Goal: Information Seeking & Learning: Learn about a topic

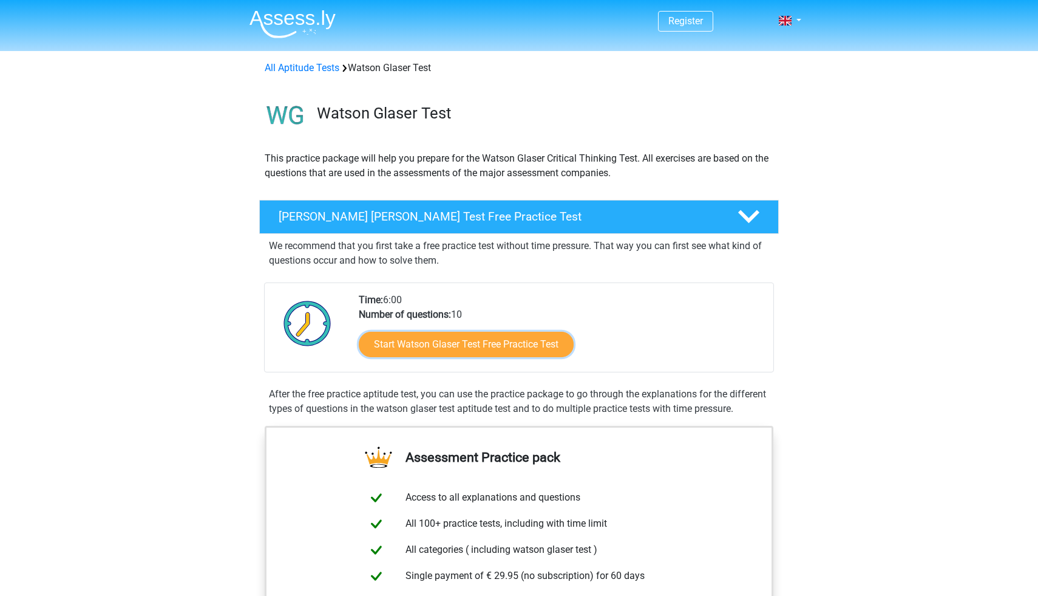
click at [385, 341] on link "Start Watson Glaser Test Free Practice Test" at bounding box center [466, 343] width 215 height 25
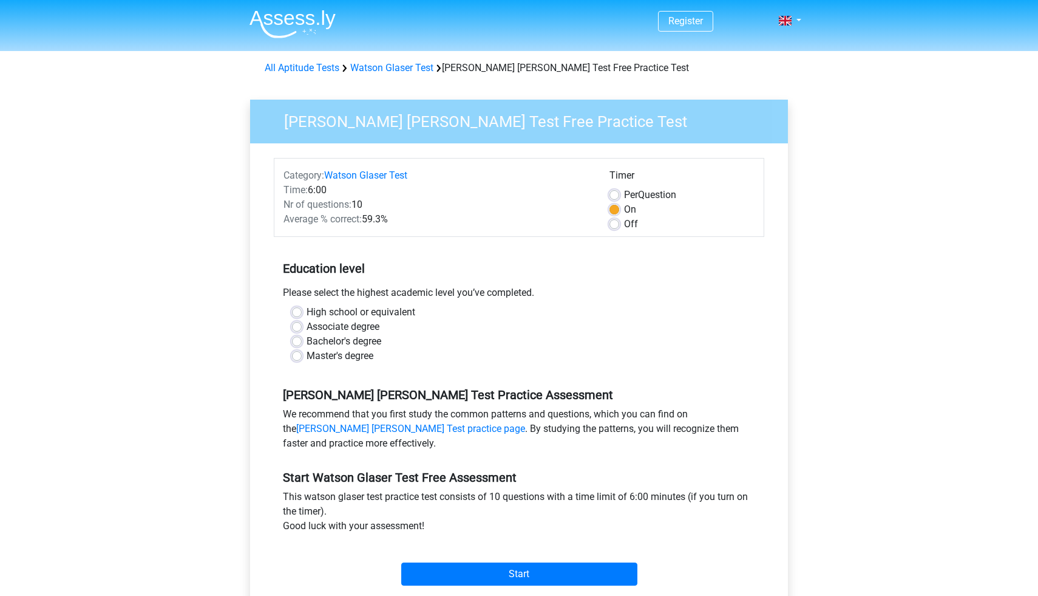
click at [332, 339] on label "Bachelor's degree" at bounding box center [344, 341] width 75 height 15
click at [302, 339] on input "Bachelor's degree" at bounding box center [297, 340] width 10 height 12
radio input "true"
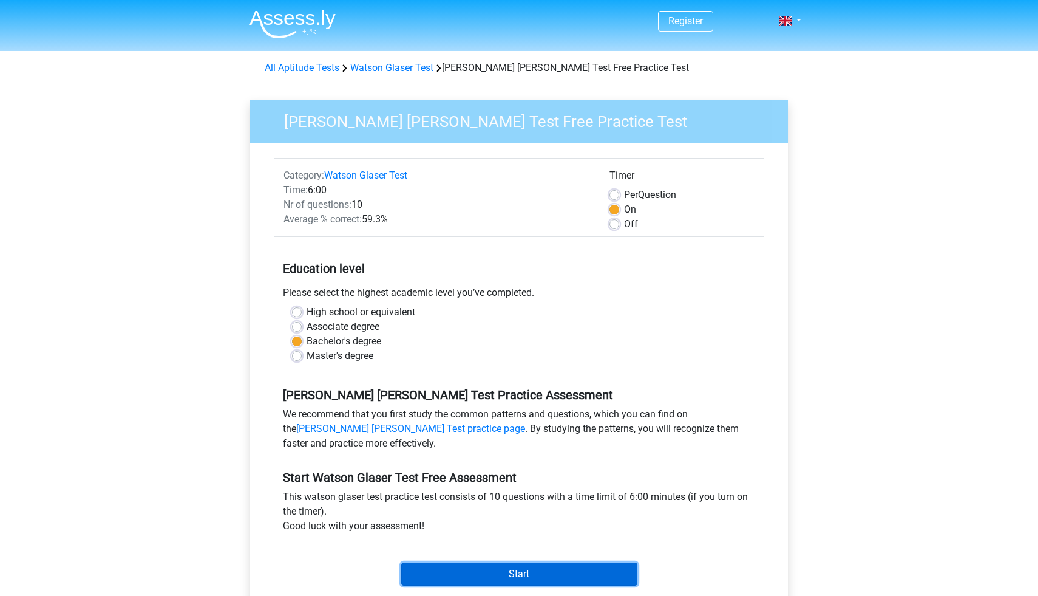
click at [491, 569] on input "Start" at bounding box center [519, 573] width 236 height 23
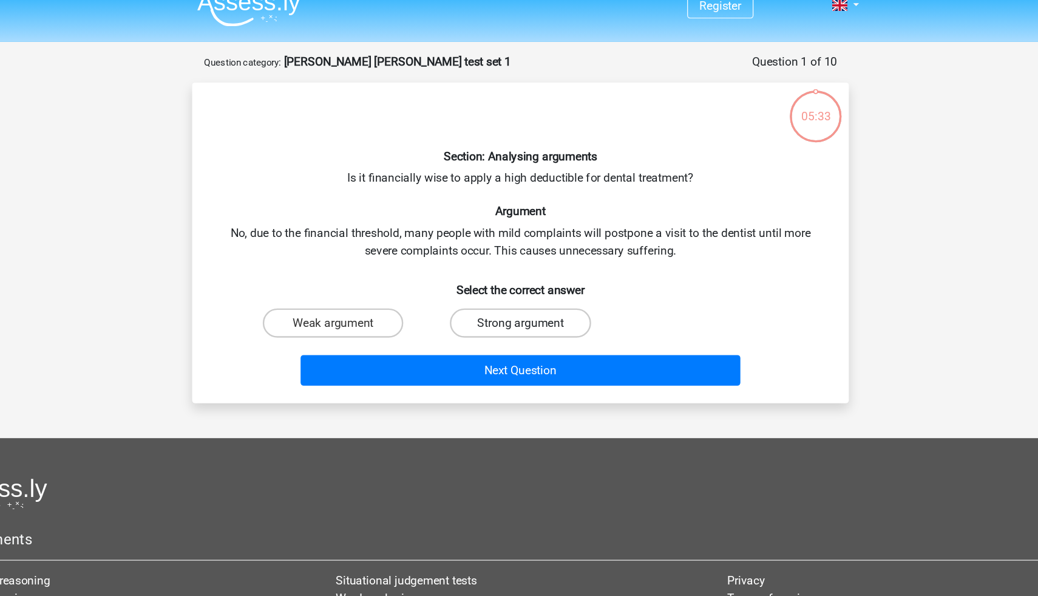
click at [489, 291] on label "Strong argument" at bounding box center [518, 285] width 117 height 24
click at [519, 291] on input "Strong argument" at bounding box center [523, 289] width 8 height 8
radio input "true"
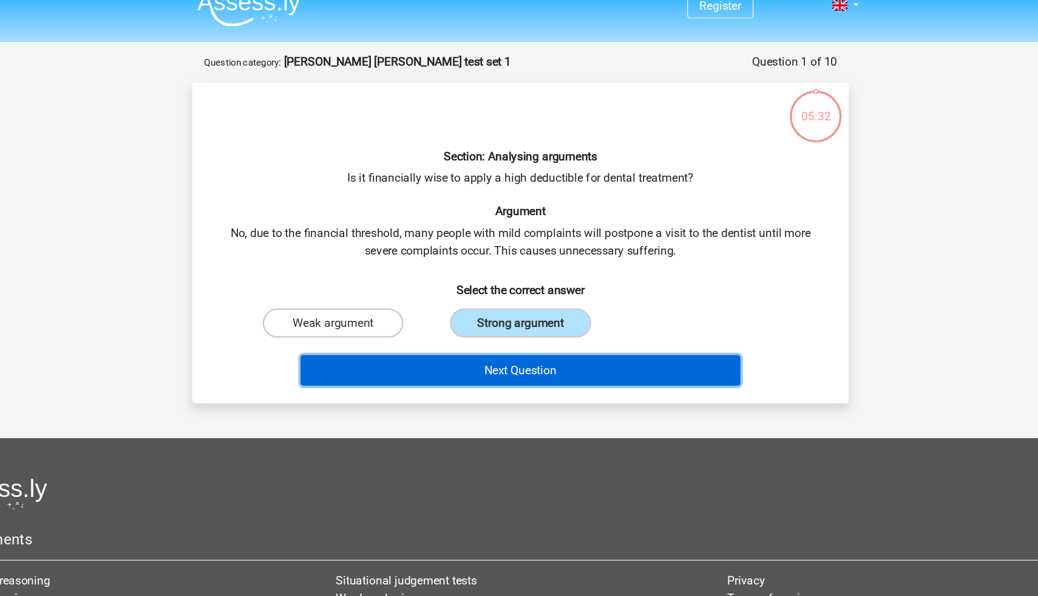
click at [498, 321] on button "Next Question" at bounding box center [519, 324] width 367 height 25
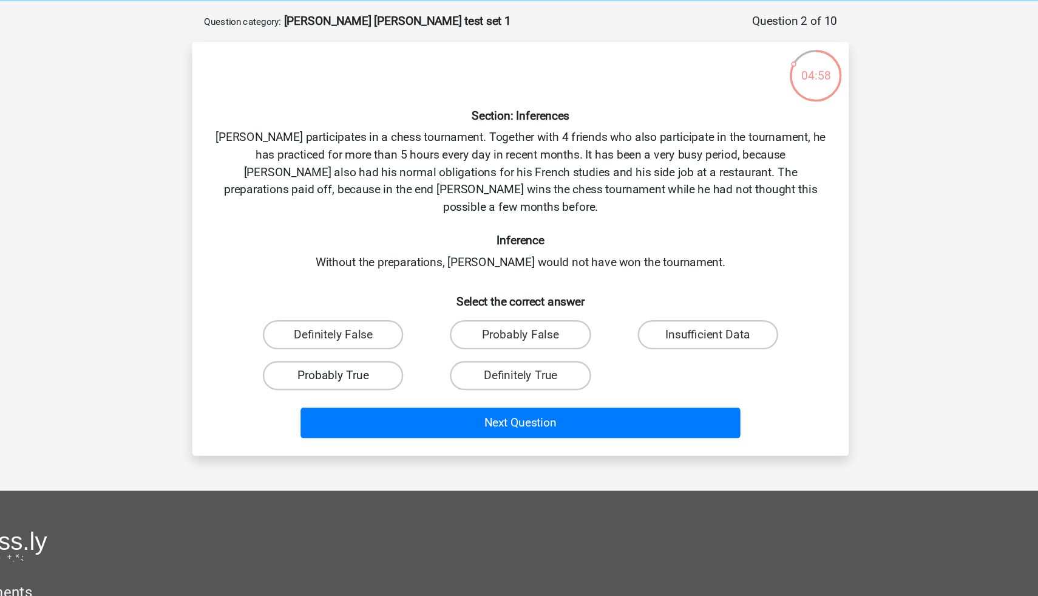
click at [409, 351] on label "Probably True" at bounding box center [362, 363] width 117 height 24
click at [371, 363] on input "Probably True" at bounding box center [367, 367] width 8 height 8
radio input "true"
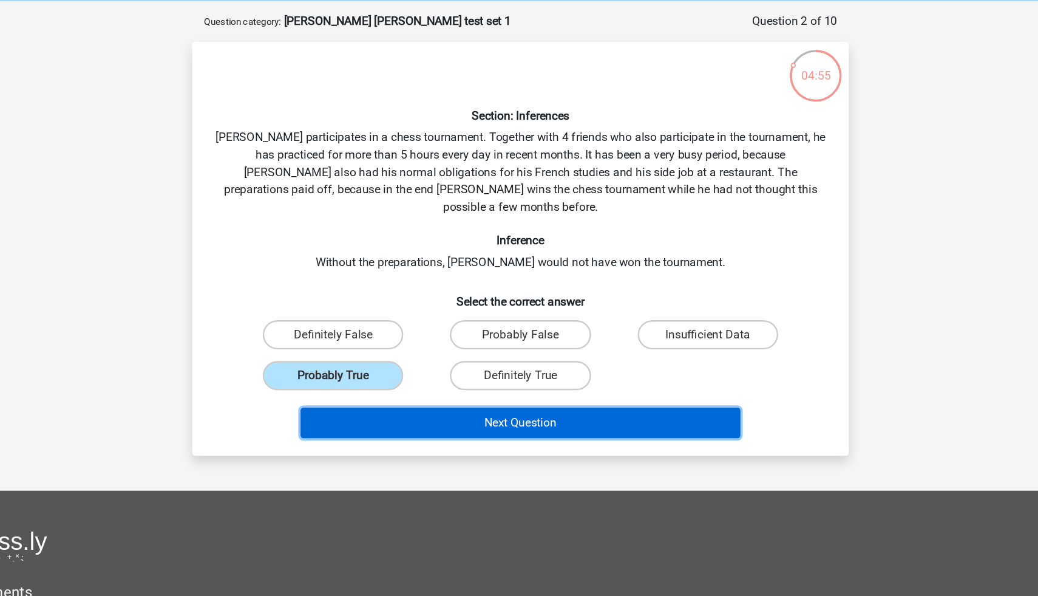
click at [430, 390] on button "Next Question" at bounding box center [519, 402] width 367 height 25
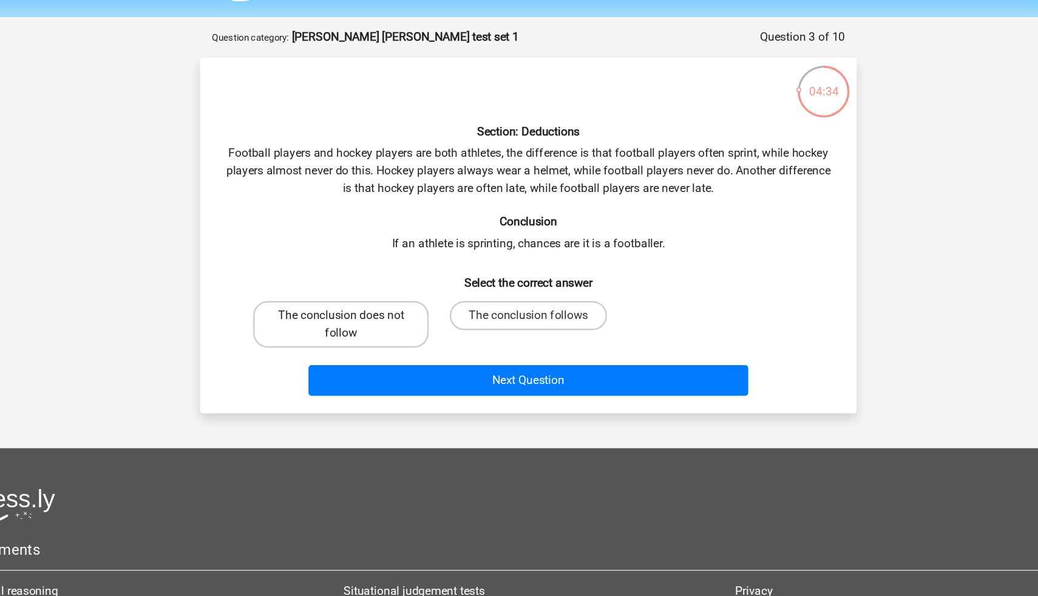
click at [393, 304] on label "The conclusion does not follow" at bounding box center [363, 307] width 146 height 39
click at [371, 304] on input "The conclusion does not follow" at bounding box center [367, 304] width 8 height 8
radio input "true"
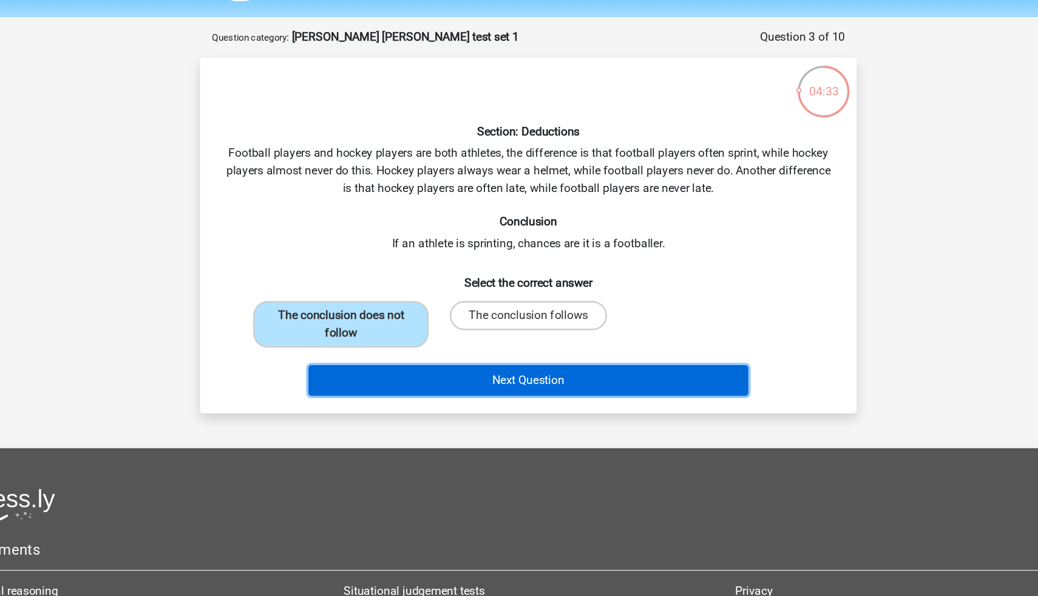
click at [423, 355] on button "Next Question" at bounding box center [519, 353] width 367 height 25
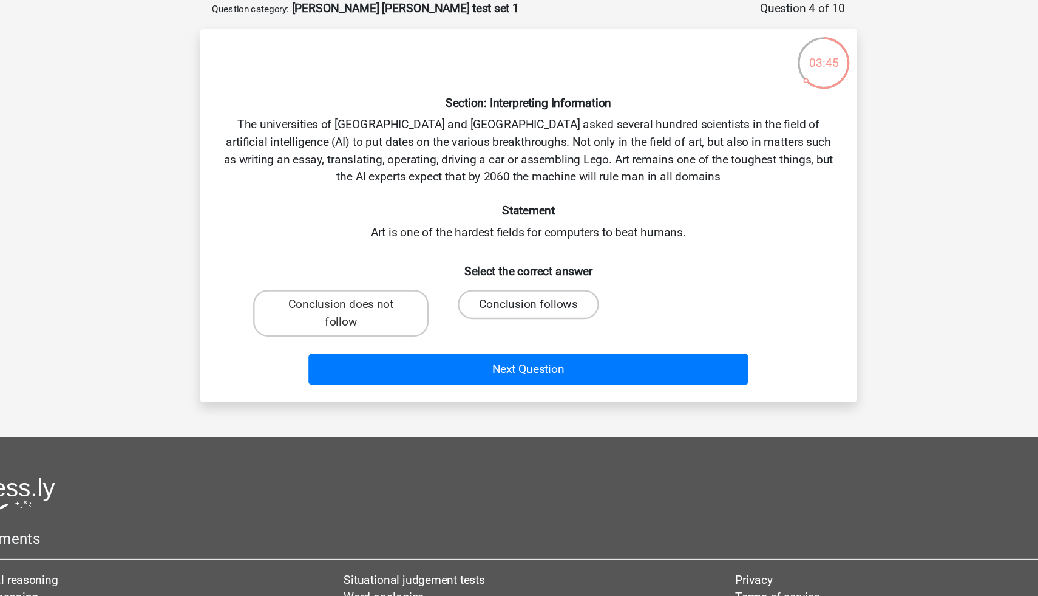
click at [500, 309] on label "Conclusion follows" at bounding box center [518, 314] width 117 height 24
click at [519, 314] on input "Conclusion follows" at bounding box center [523, 318] width 8 height 8
radio input "true"
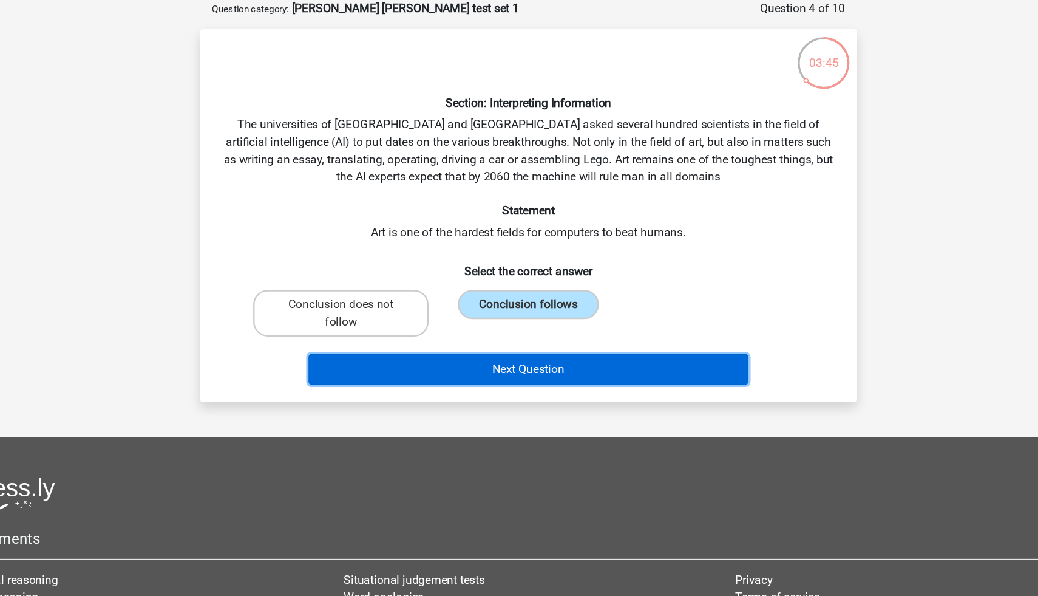
click at [513, 375] on button "Next Question" at bounding box center [519, 368] width 367 height 25
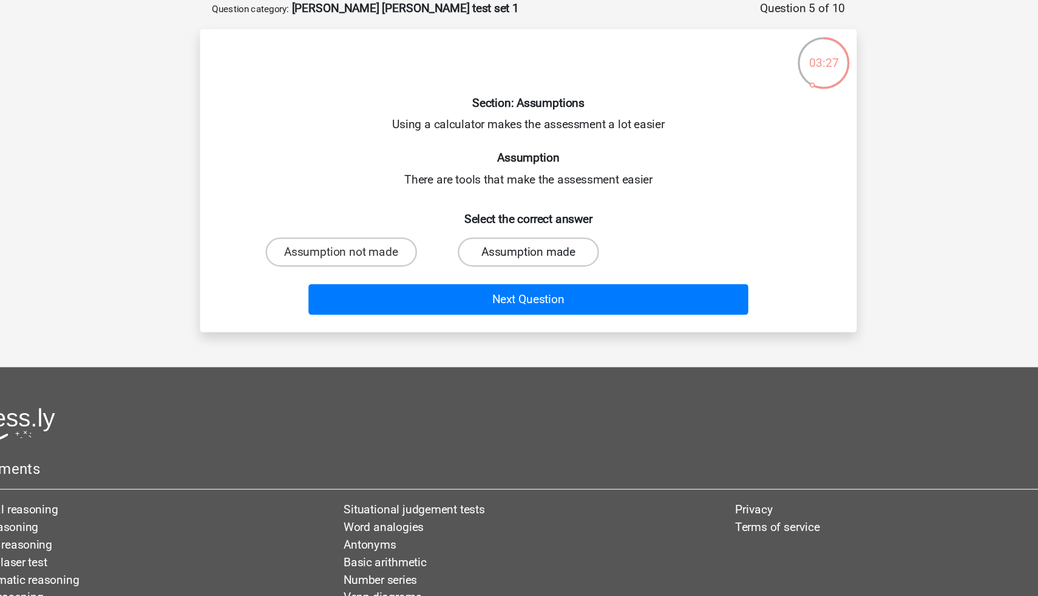
click at [504, 266] on label "Assumption made" at bounding box center [518, 271] width 117 height 24
click at [519, 271] on input "Assumption made" at bounding box center [523, 275] width 8 height 8
radio input "true"
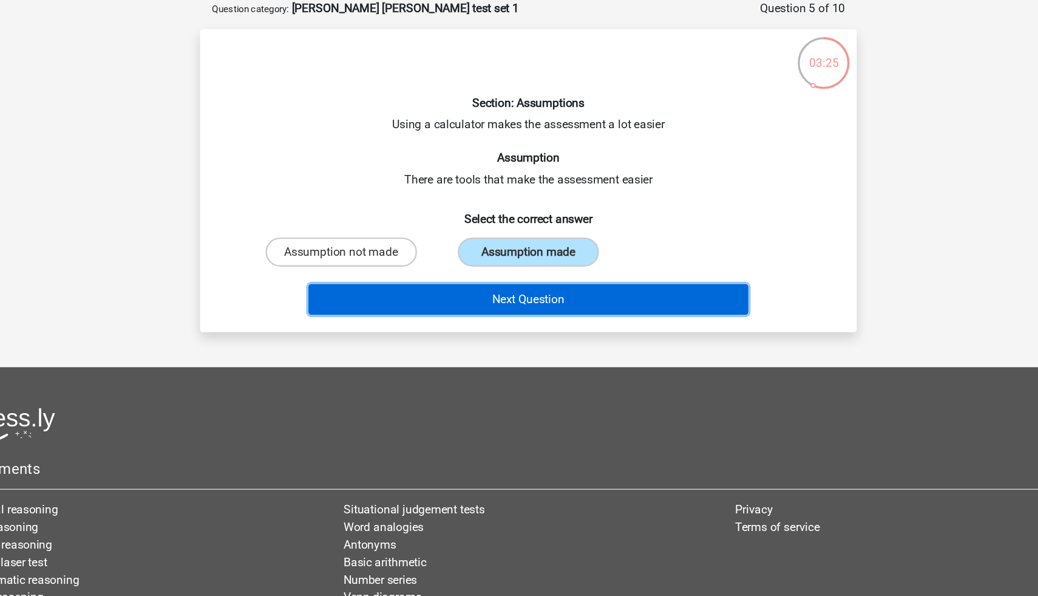
click at [503, 306] on button "Next Question" at bounding box center [519, 309] width 367 height 25
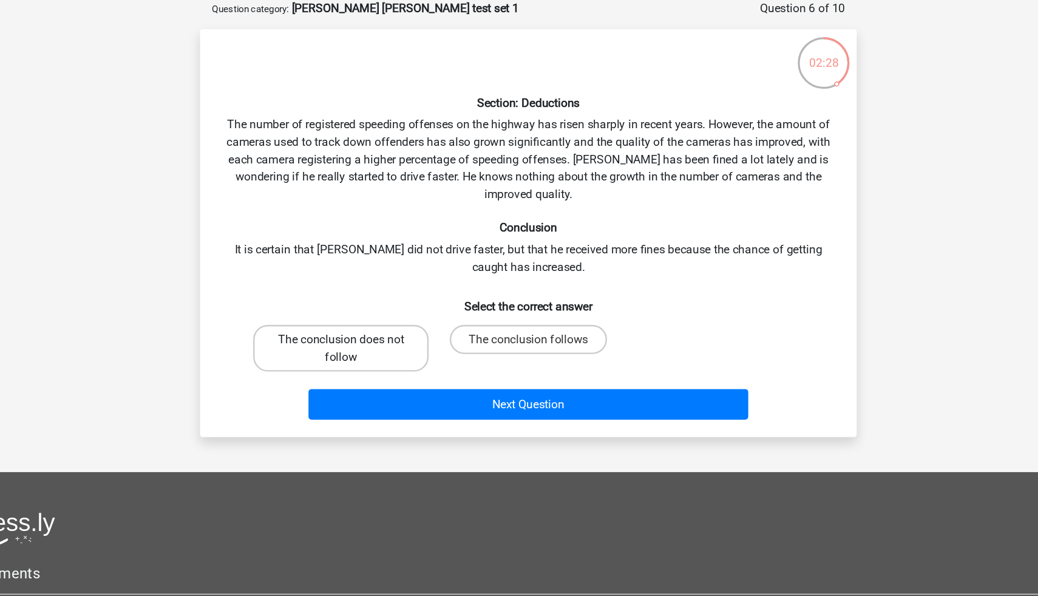
click at [418, 360] on label "The conclusion does not follow" at bounding box center [363, 350] width 146 height 39
click at [371, 351] on input "The conclusion does not follow" at bounding box center [367, 348] width 8 height 8
radio input "true"
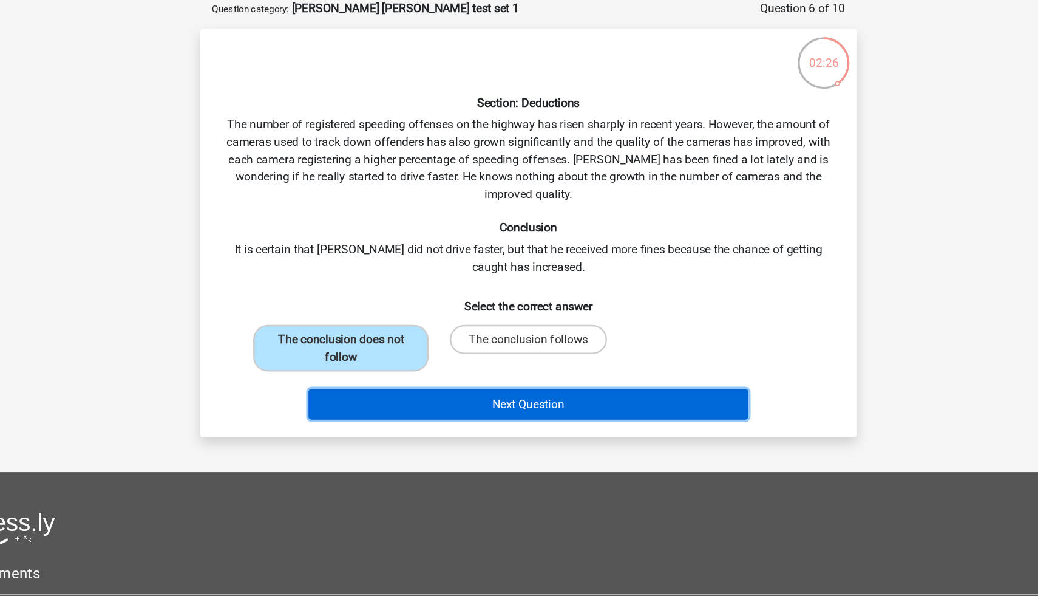
click at [444, 398] on button "Next Question" at bounding box center [519, 397] width 367 height 25
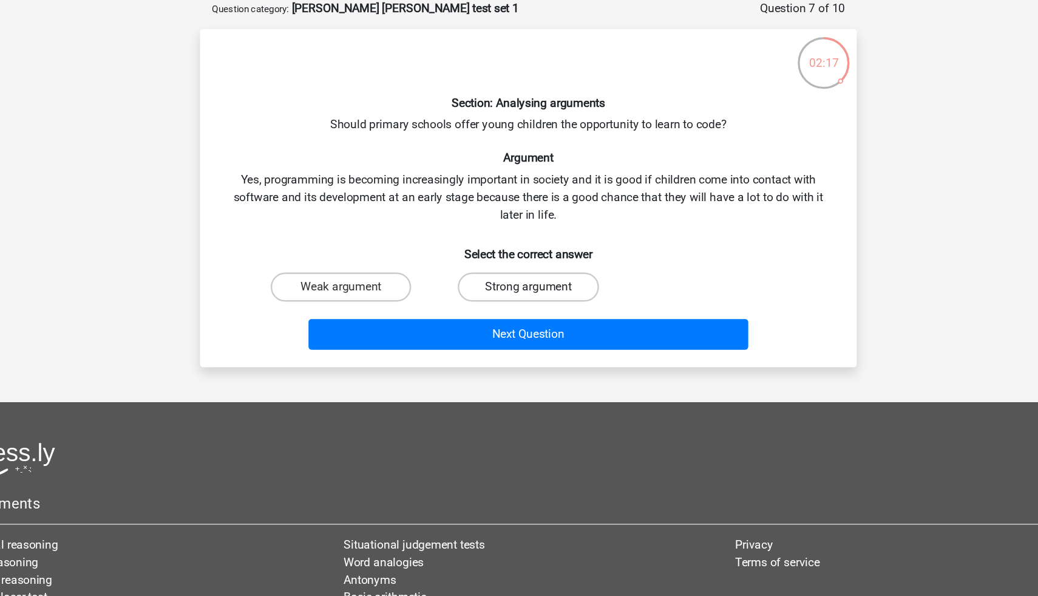
click at [498, 301] on label "Strong argument" at bounding box center [518, 300] width 117 height 24
click at [519, 301] on input "Strong argument" at bounding box center [523, 304] width 8 height 8
radio input "true"
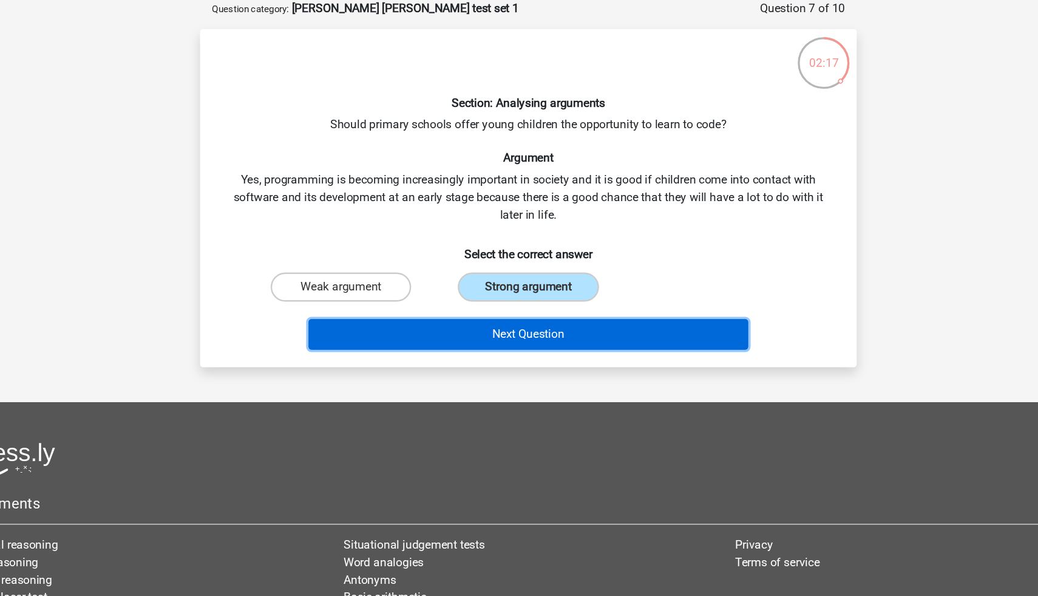
click at [499, 328] on button "Next Question" at bounding box center [519, 339] width 367 height 25
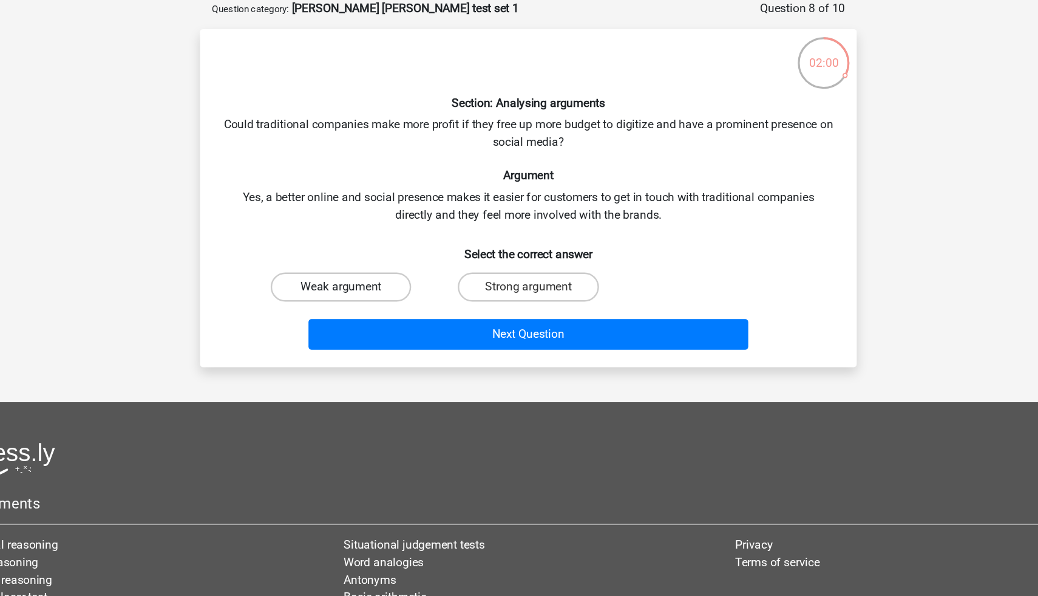
click at [406, 297] on label "Weak argument" at bounding box center [362, 300] width 117 height 24
click at [371, 300] on input "Weak argument" at bounding box center [367, 304] width 8 height 8
radio input "true"
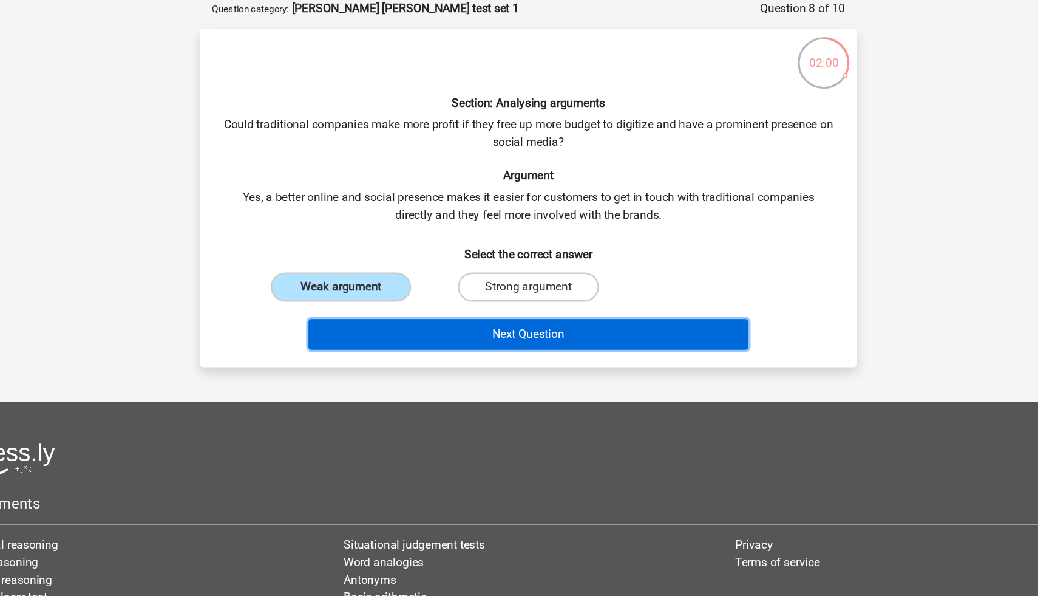
click at [431, 338] on button "Next Question" at bounding box center [519, 339] width 367 height 25
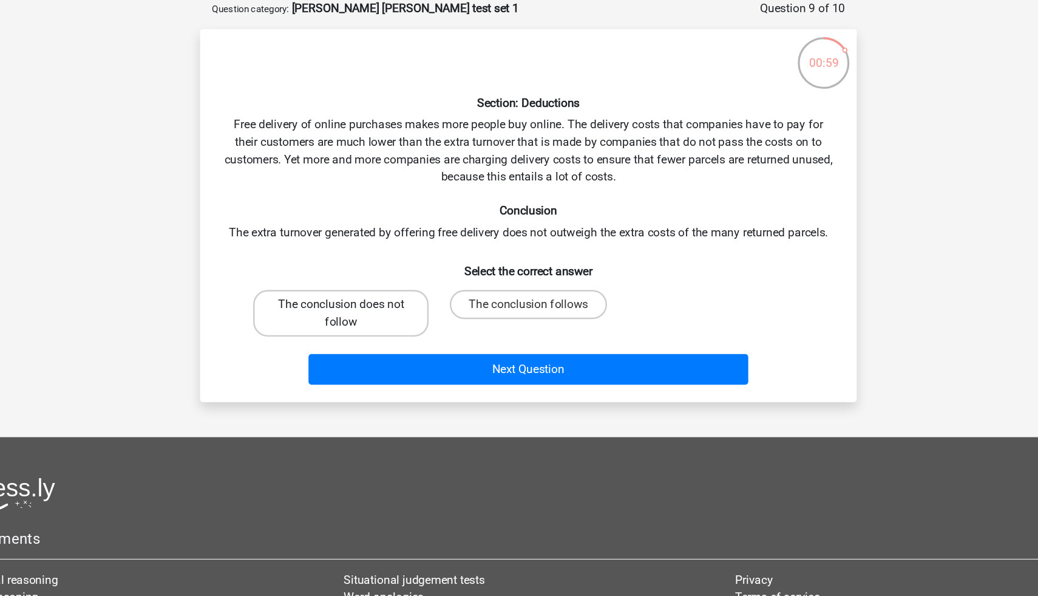
click at [406, 338] on label "The conclusion does not follow" at bounding box center [363, 321] width 146 height 39
click at [371, 322] on input "The conclusion does not follow" at bounding box center [367, 318] width 8 height 8
radio input "true"
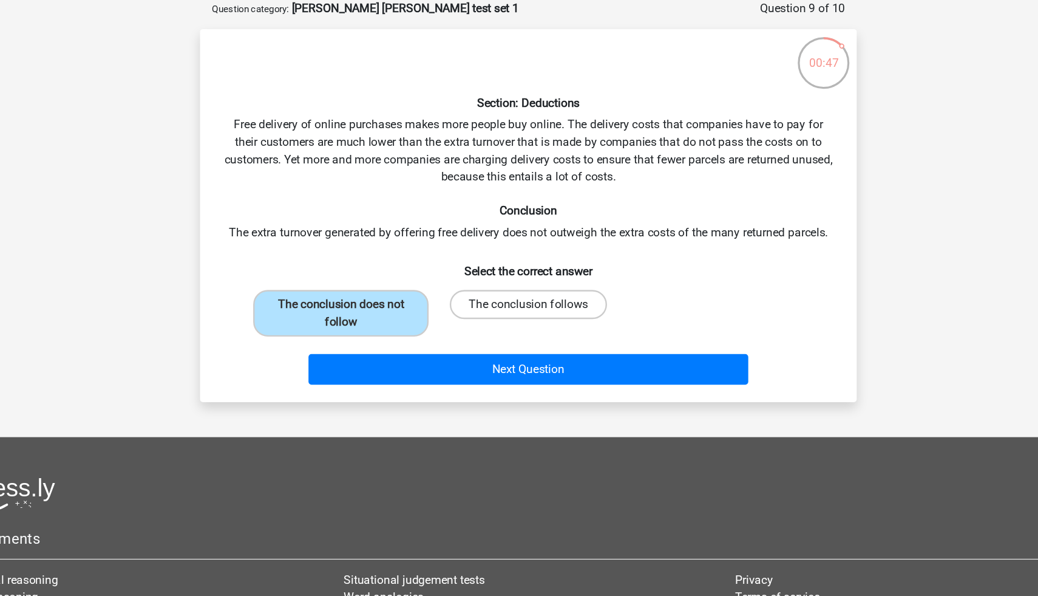
click at [474, 316] on label "The conclusion follows" at bounding box center [518, 314] width 131 height 24
click at [519, 316] on input "The conclusion follows" at bounding box center [523, 318] width 8 height 8
radio input "true"
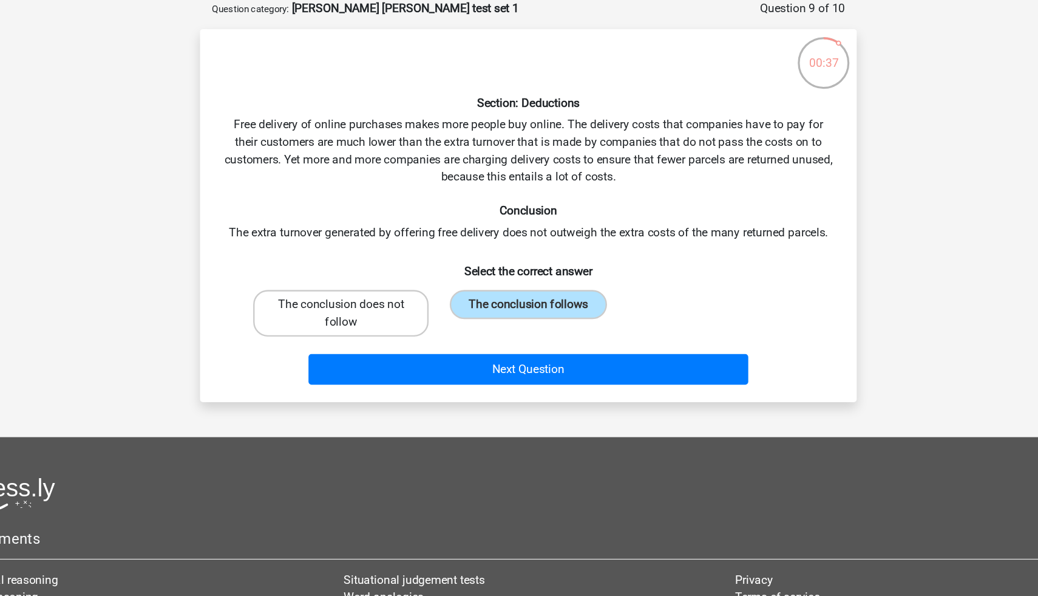
click at [430, 324] on label "The conclusion does not follow" at bounding box center [363, 321] width 146 height 39
click at [371, 322] on input "The conclusion does not follow" at bounding box center [367, 318] width 8 height 8
radio input "true"
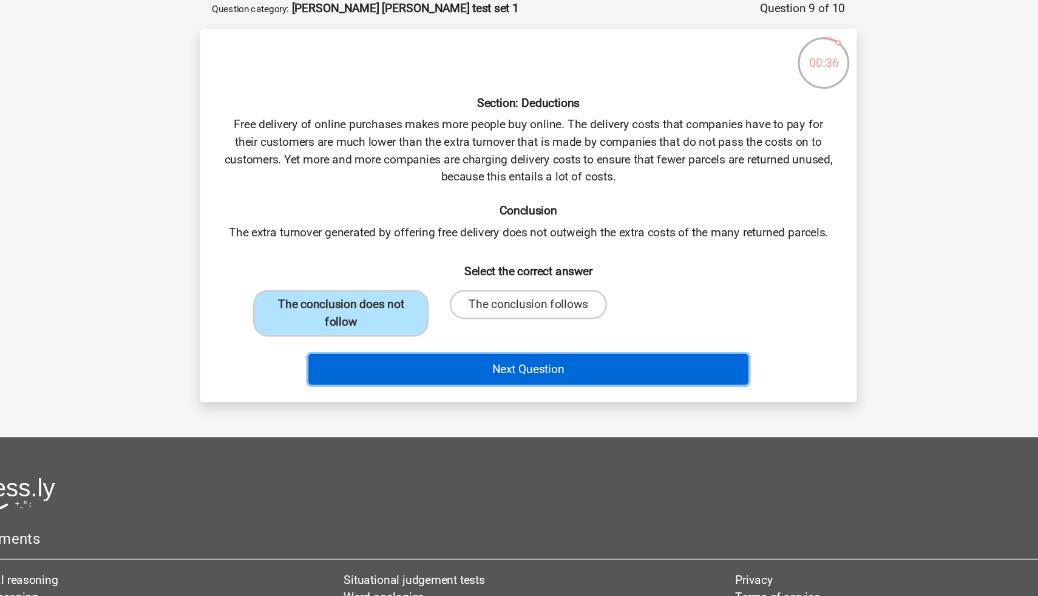
click at [441, 356] on button "Next Question" at bounding box center [519, 368] width 367 height 25
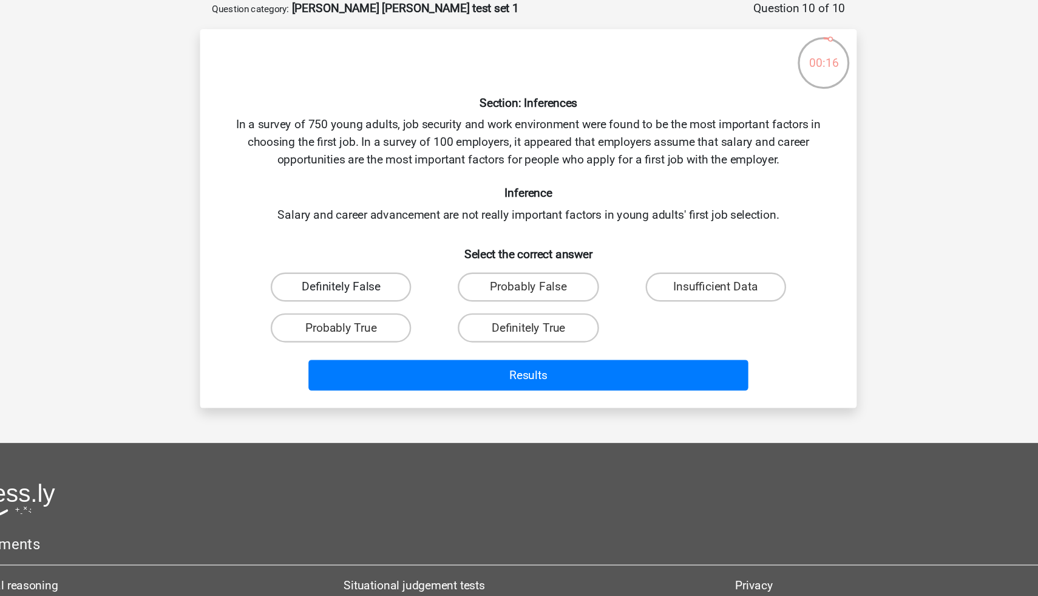
click at [400, 303] on label "Definitely False" at bounding box center [362, 300] width 117 height 24
click at [371, 303] on input "Definitely False" at bounding box center [367, 304] width 8 height 8
radio input "true"
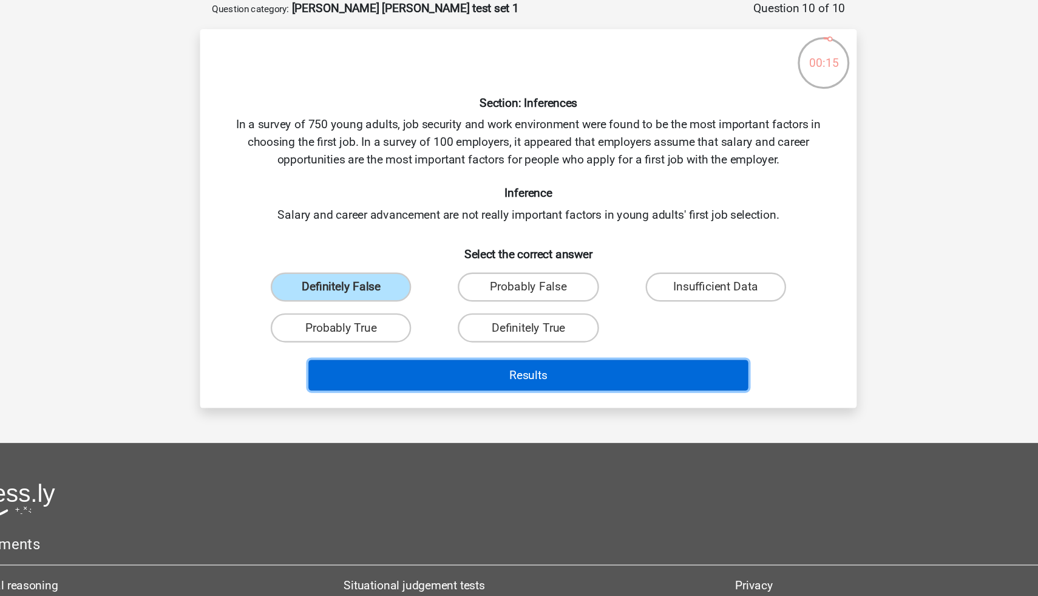
click at [464, 367] on button "Results" at bounding box center [519, 373] width 367 height 25
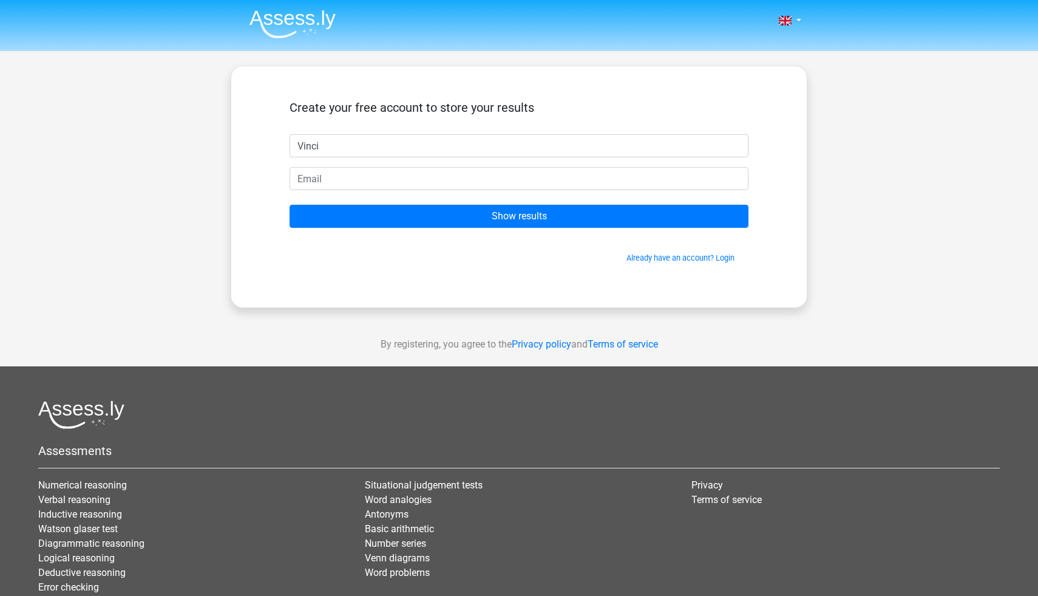
type input "Vinci"
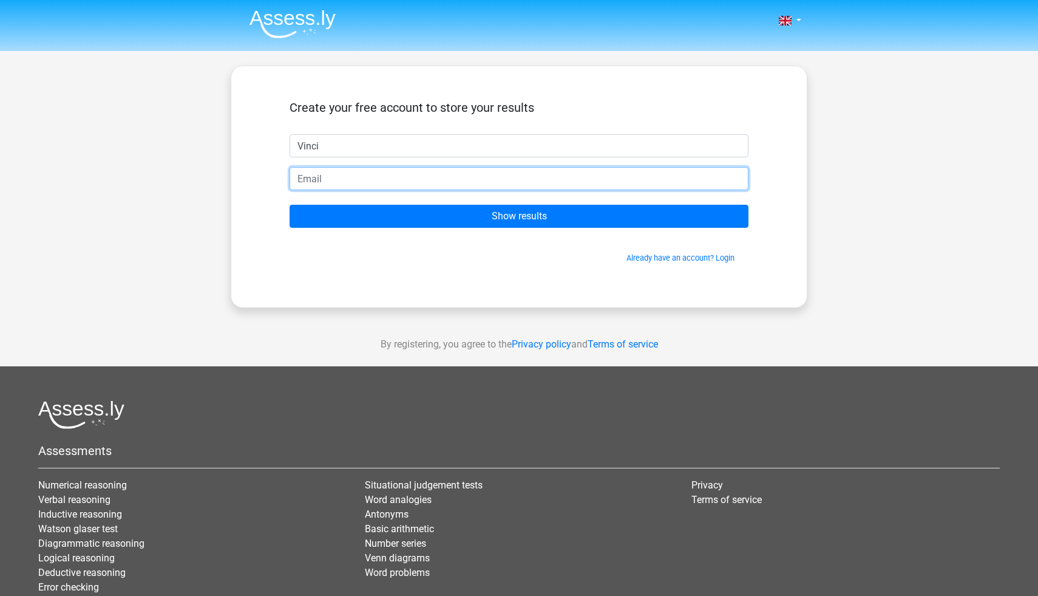
click at [449, 181] on input "email" at bounding box center [519, 178] width 459 height 23
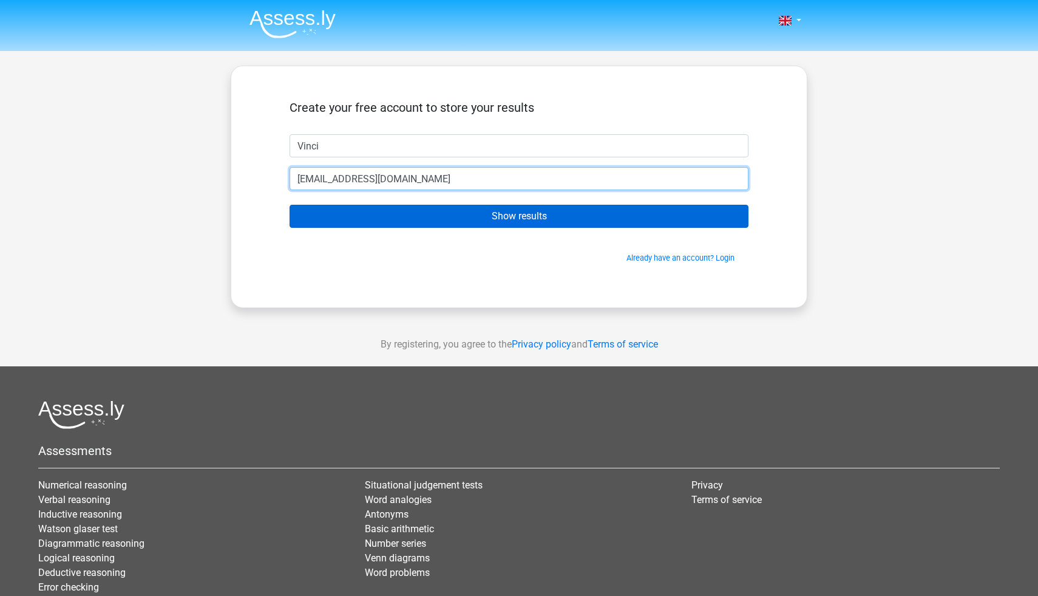
type input "[EMAIL_ADDRESS][DOMAIN_NAME]"
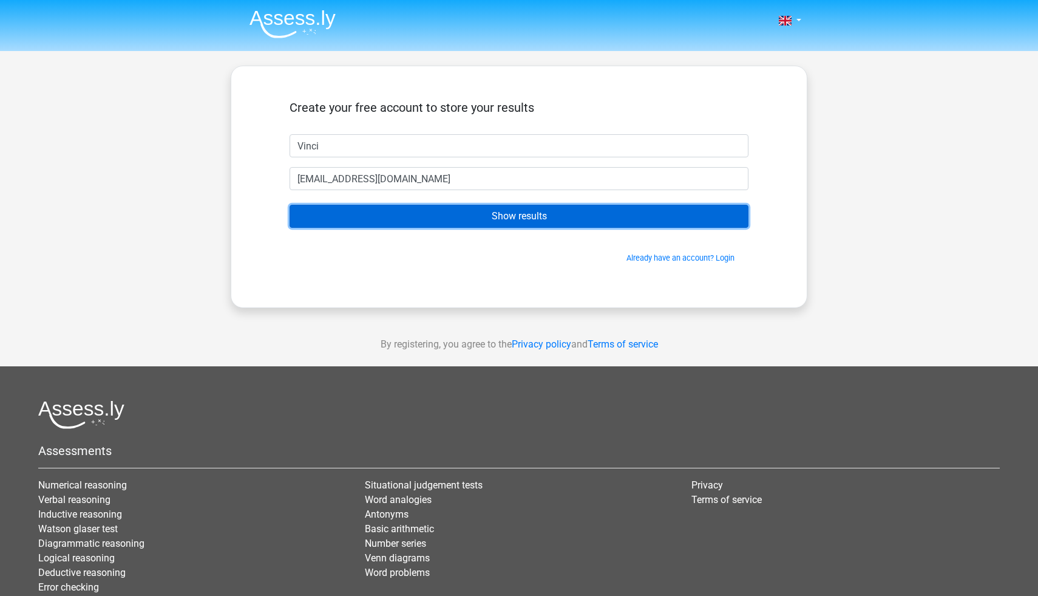
click at [462, 214] on input "Show results" at bounding box center [519, 216] width 459 height 23
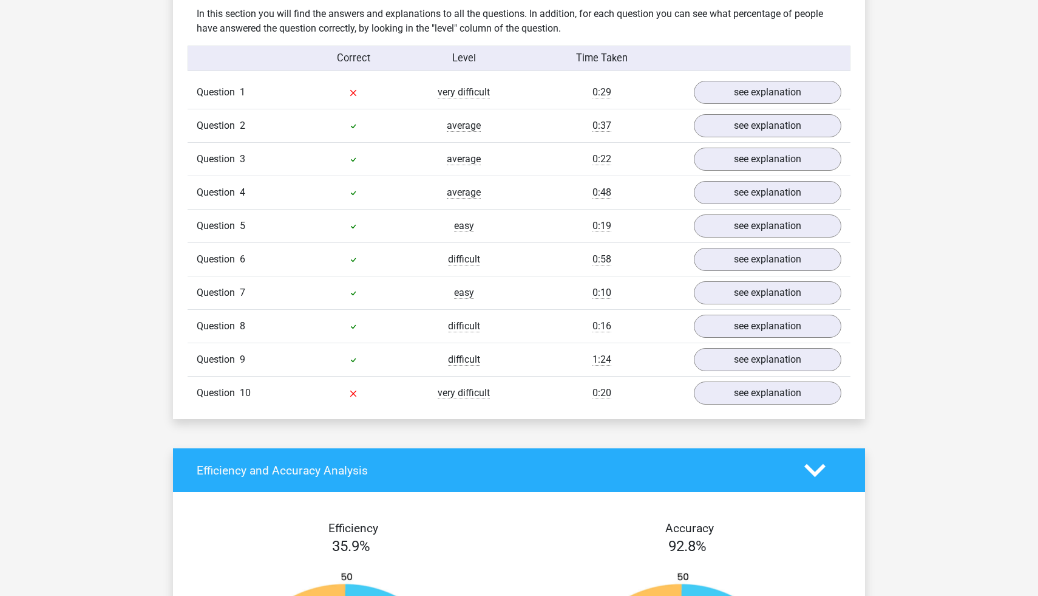
scroll to position [856, 0]
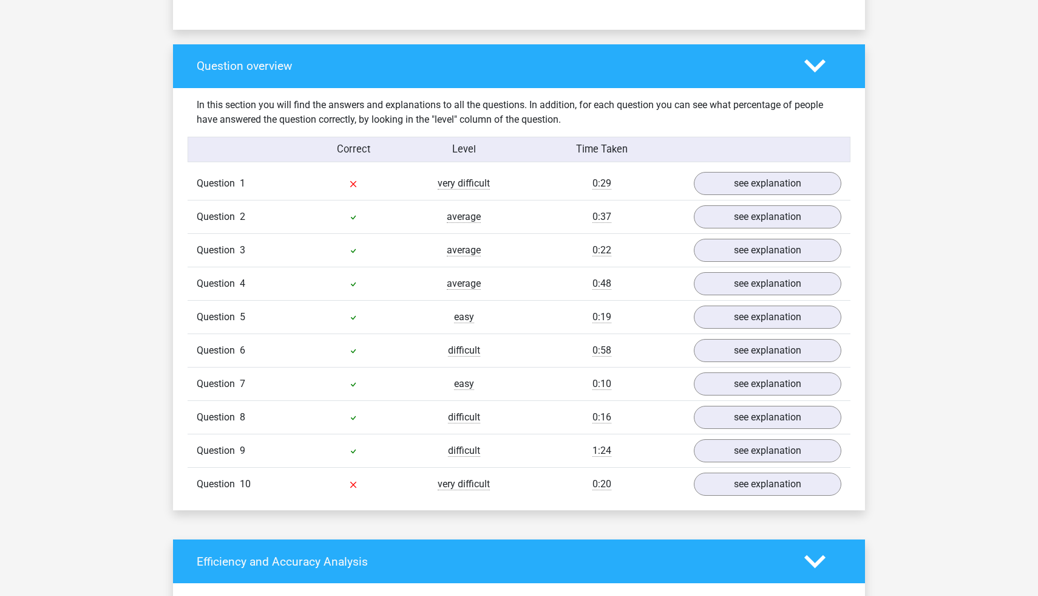
click at [965, 215] on div "Go premium Vinci [EMAIL_ADDRESS][DOMAIN_NAME]" at bounding box center [519, 456] width 1038 height 2624
click at [763, 185] on link "see explanation" at bounding box center [767, 183] width 169 height 27
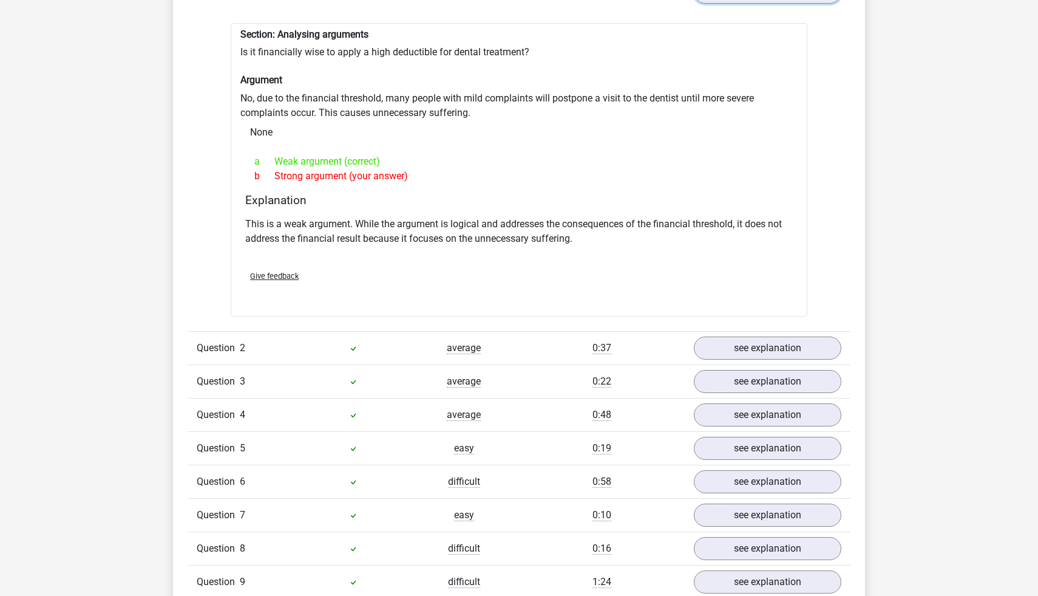
scroll to position [1065, 0]
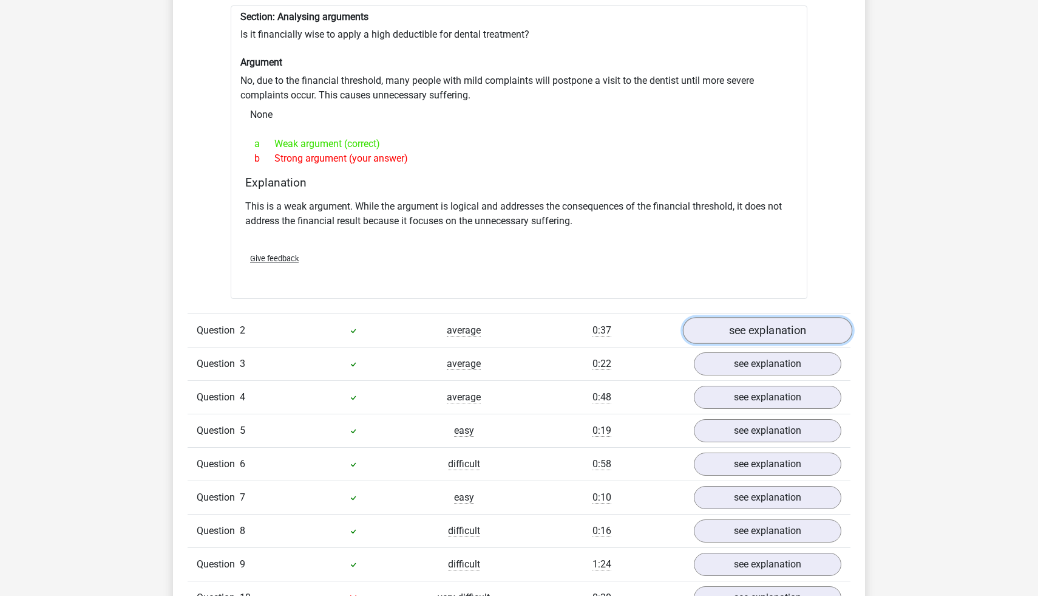
click at [711, 327] on link "see explanation" at bounding box center [767, 330] width 169 height 27
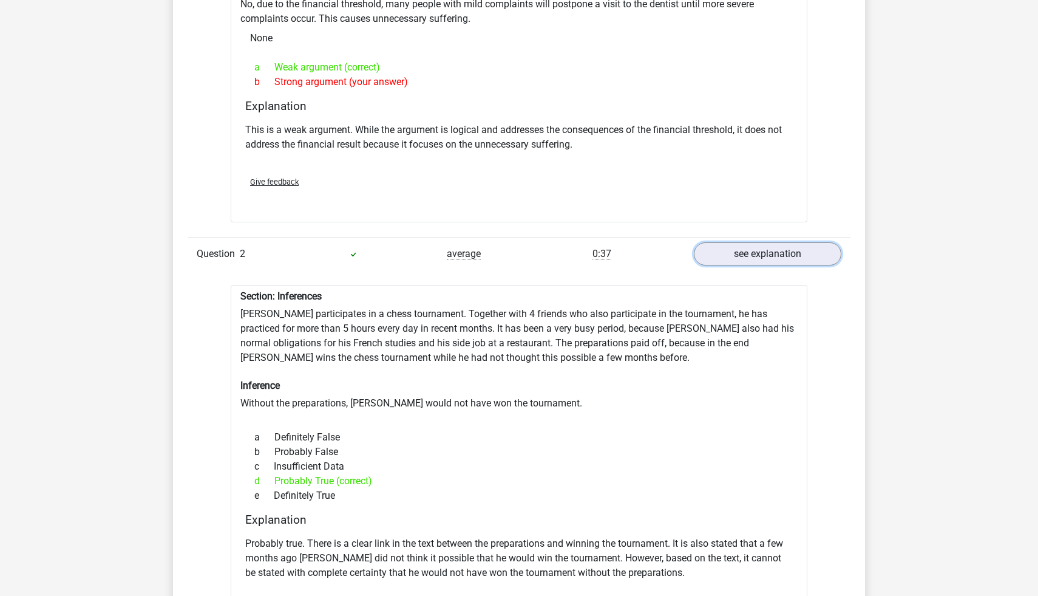
scroll to position [1420, 0]
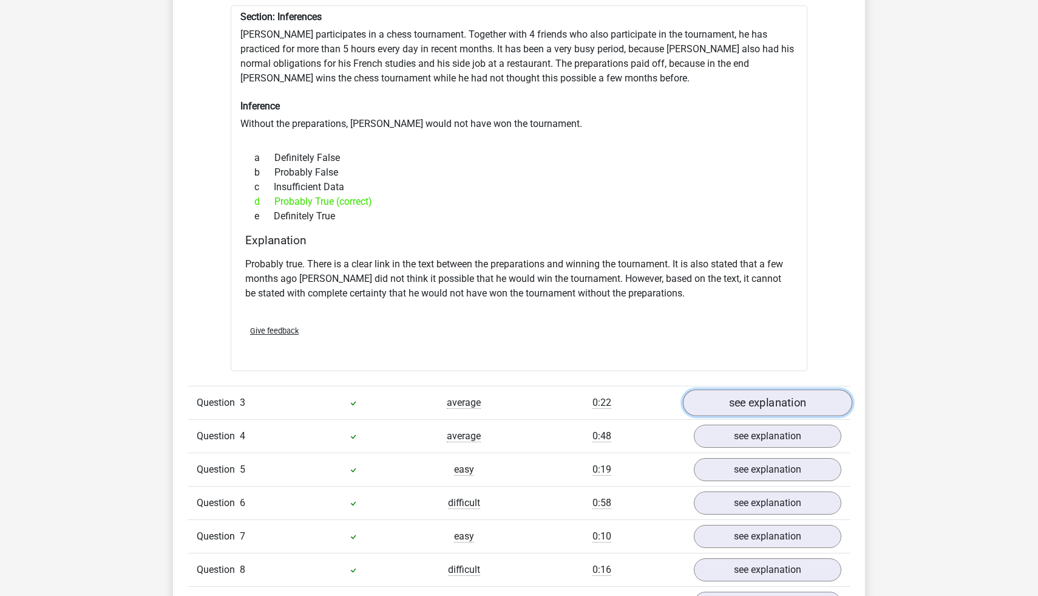
click at [750, 406] on link "see explanation" at bounding box center [767, 403] width 169 height 27
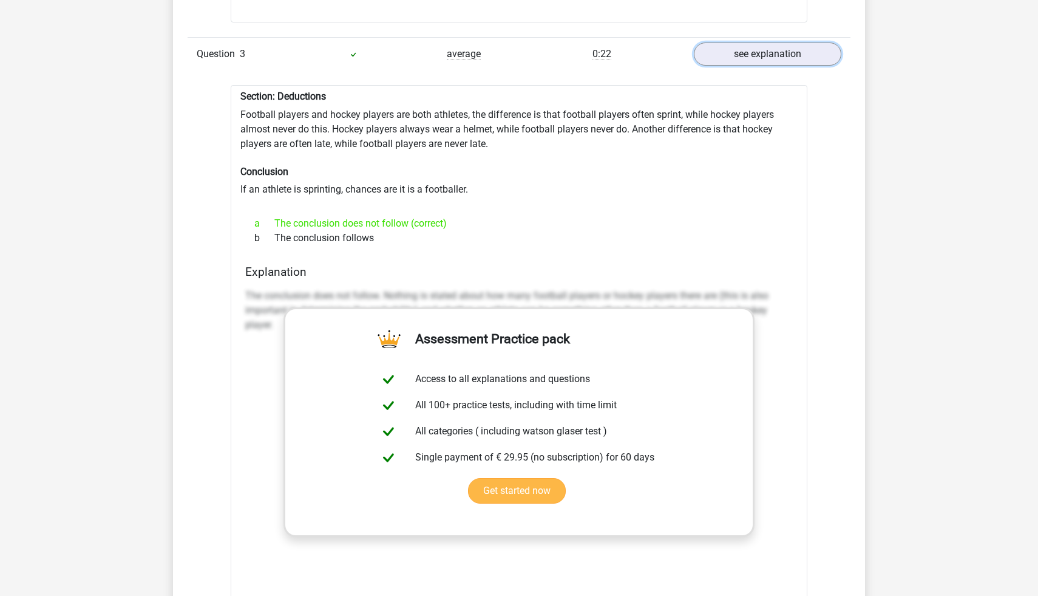
scroll to position [1550, 0]
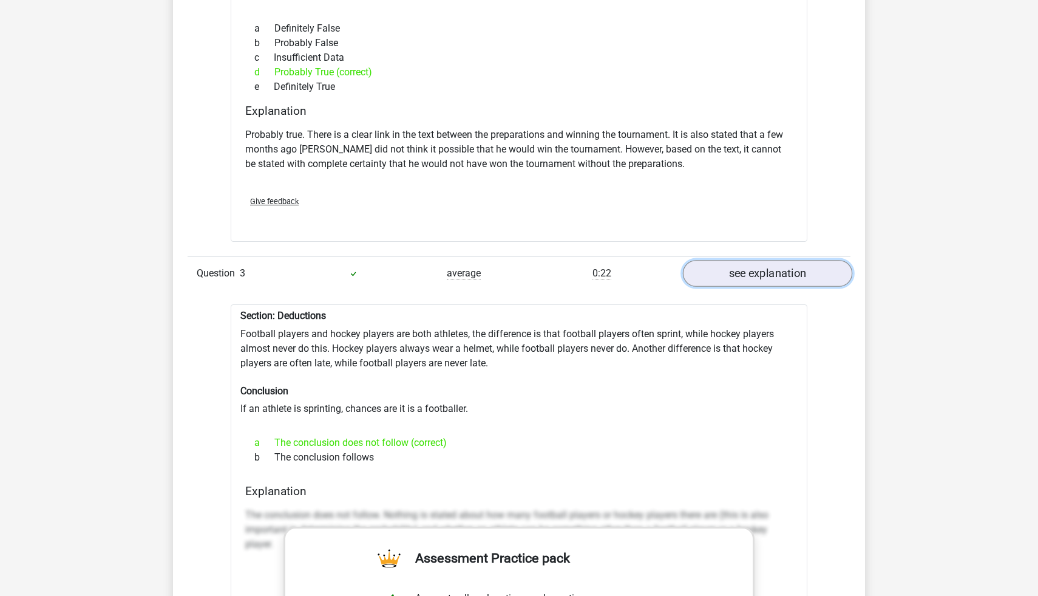
click at [761, 264] on link "see explanation" at bounding box center [767, 273] width 169 height 27
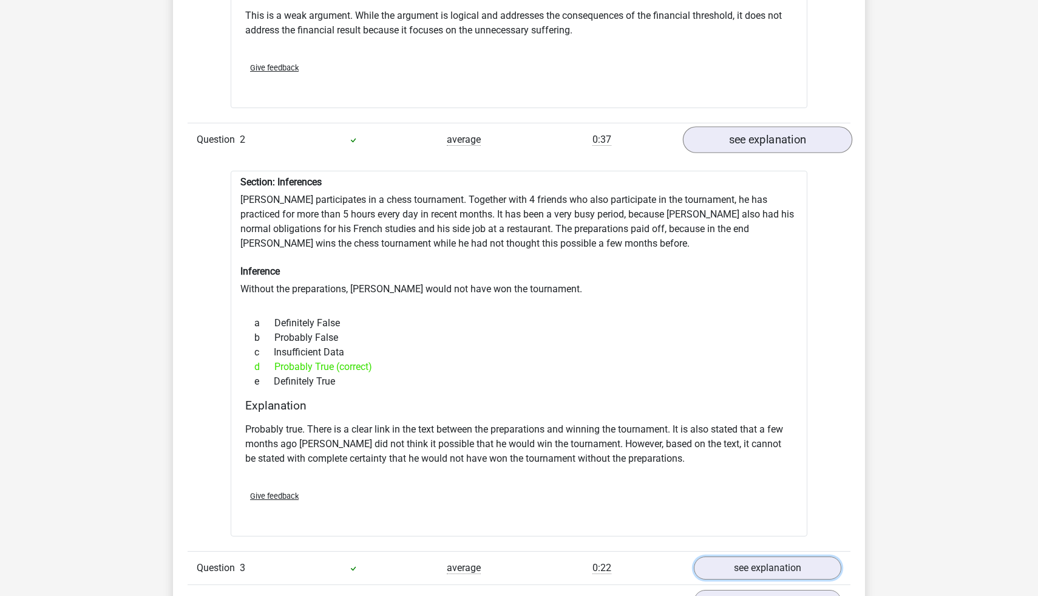
scroll to position [1245, 0]
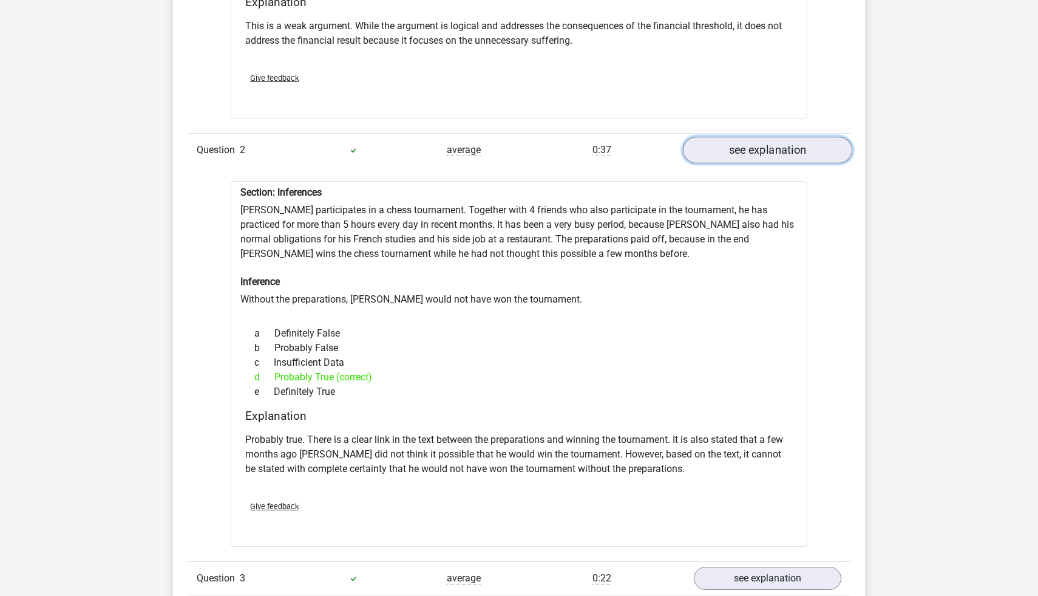
click at [775, 146] on link "see explanation" at bounding box center [767, 150] width 169 height 27
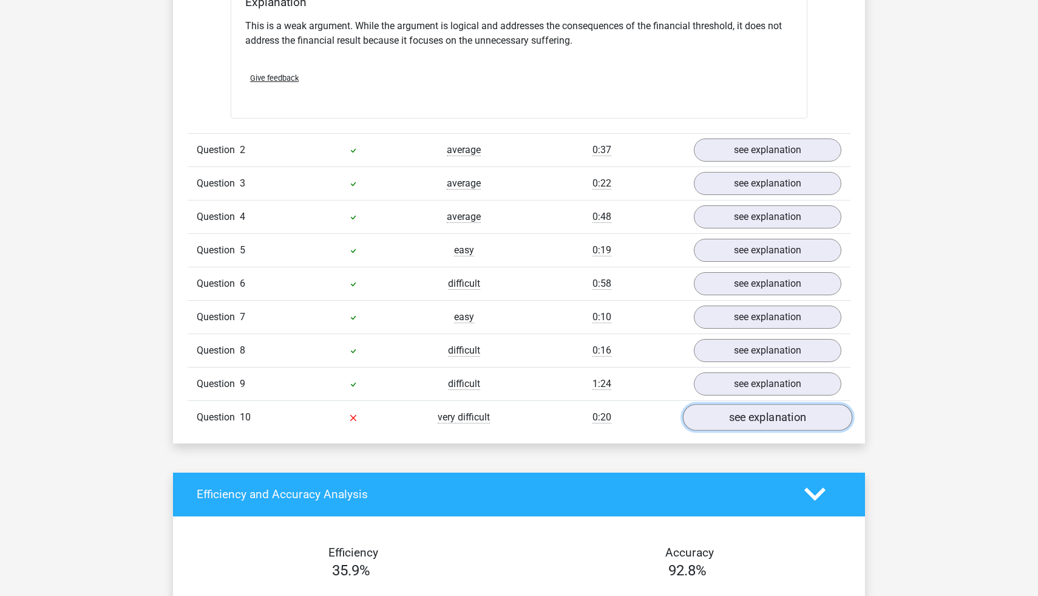
click at [784, 416] on link "see explanation" at bounding box center [767, 417] width 169 height 27
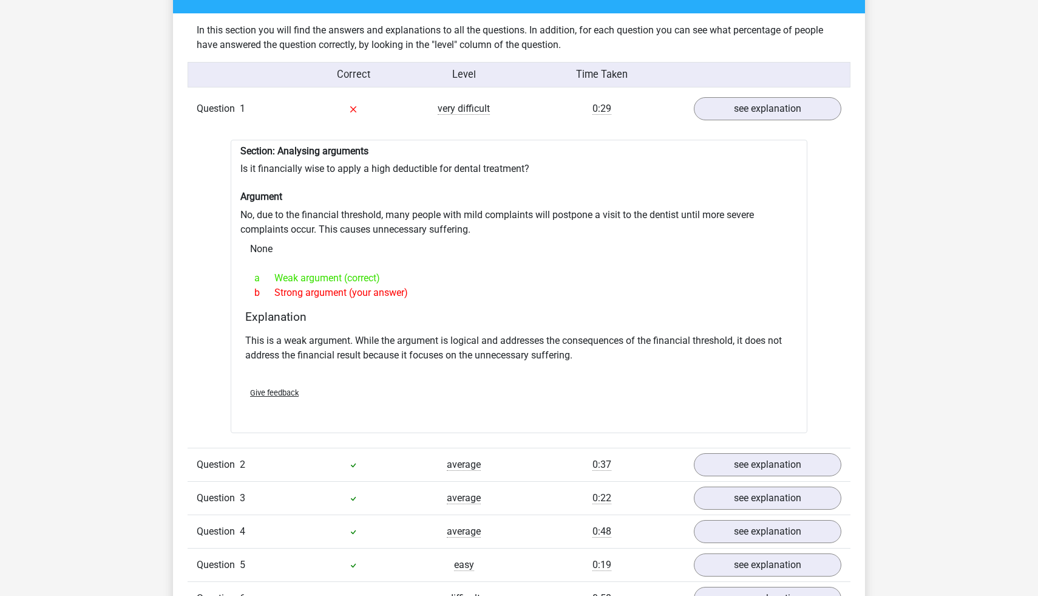
scroll to position [928, 0]
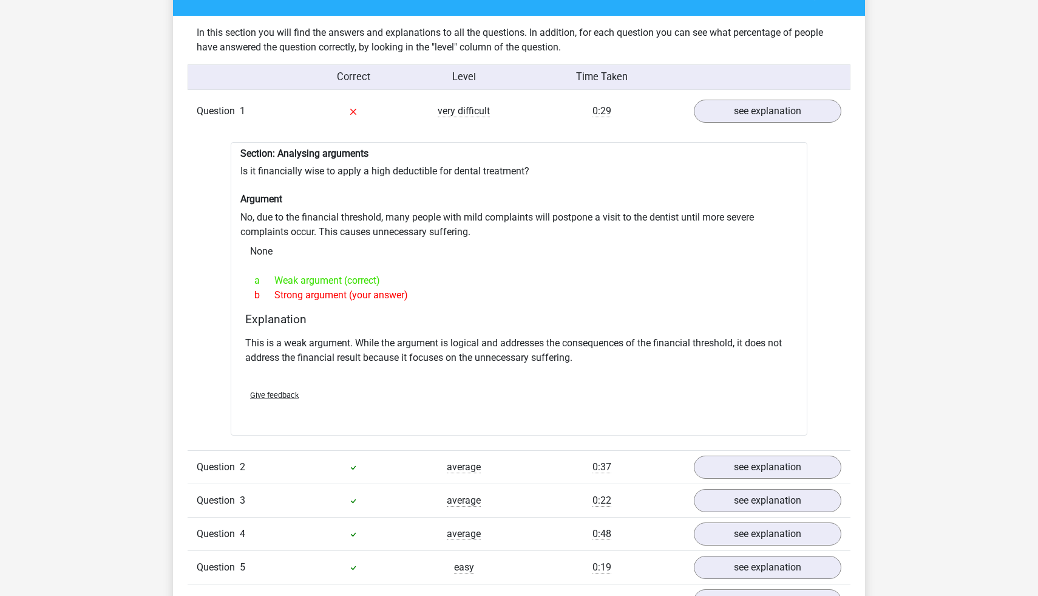
click at [735, 124] on div "Question 1 very difficult 0:29 see explanation" at bounding box center [519, 111] width 663 height 33
click at [735, 116] on link "see explanation" at bounding box center [767, 111] width 169 height 27
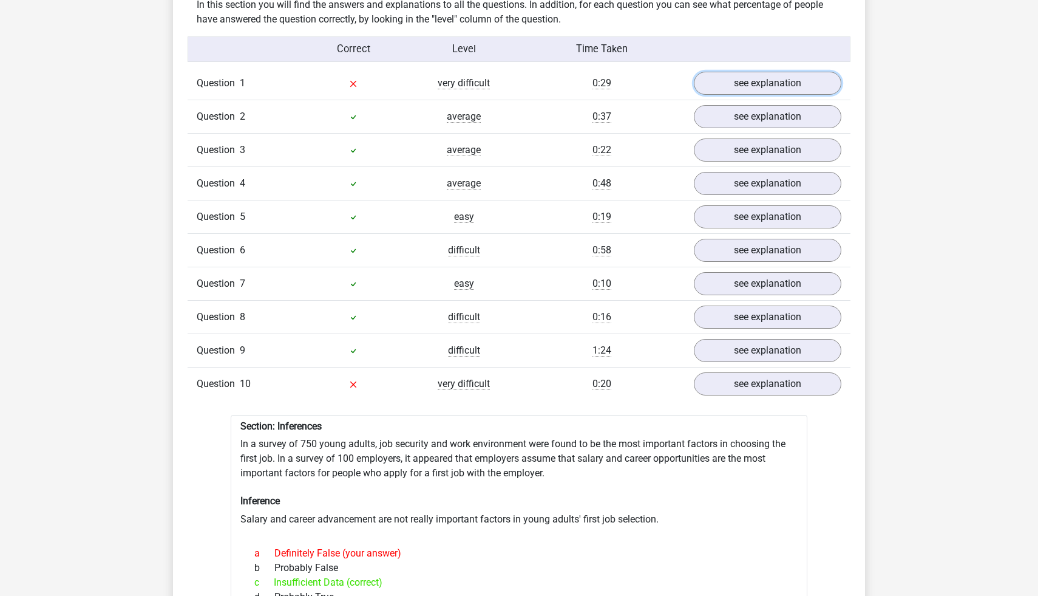
scroll to position [963, 0]
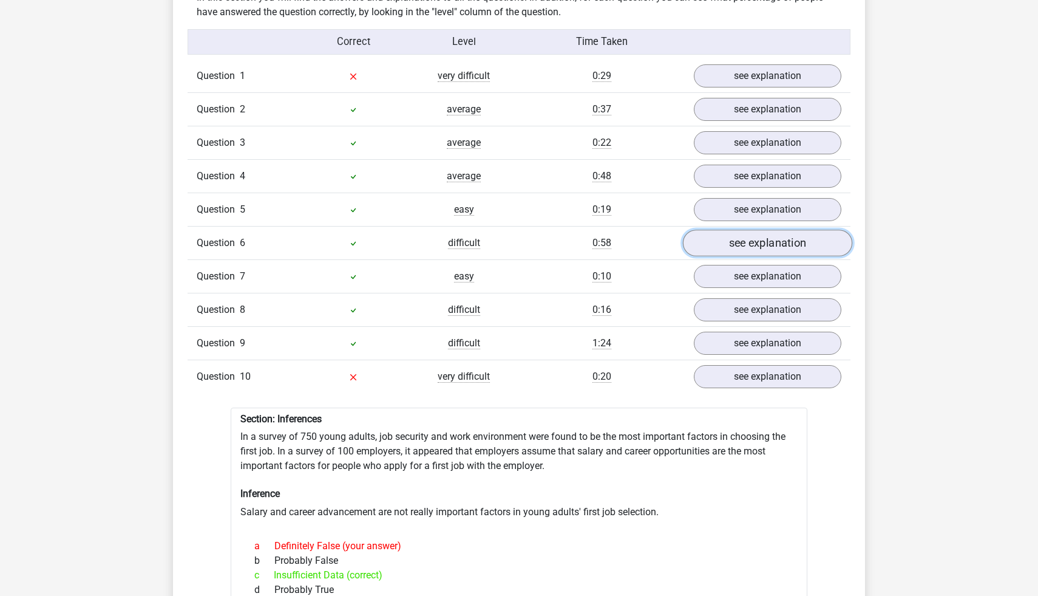
click at [733, 244] on link "see explanation" at bounding box center [767, 242] width 169 height 27
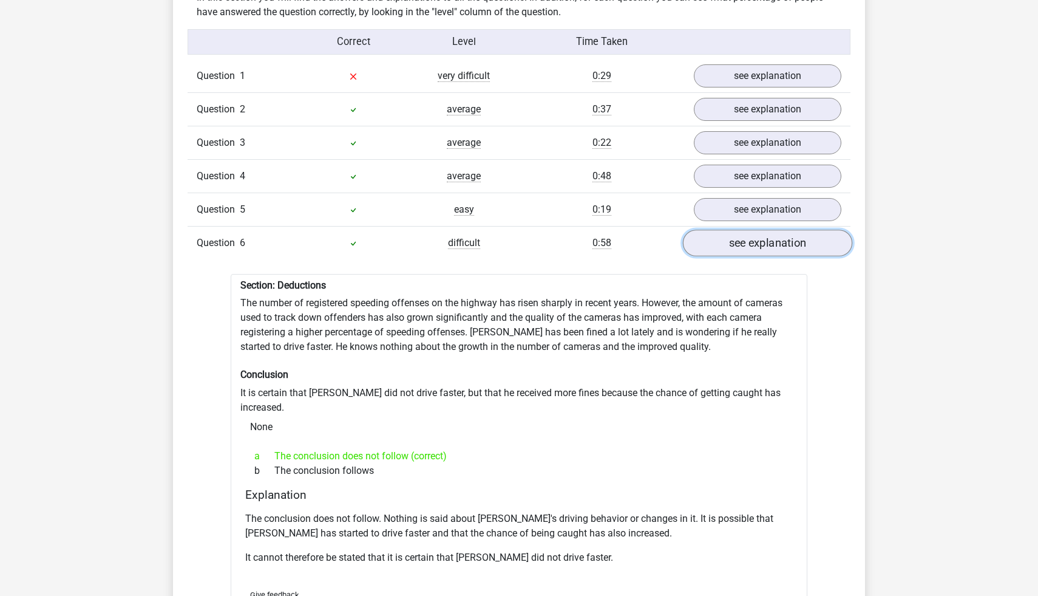
click at [734, 244] on link "see explanation" at bounding box center [767, 242] width 169 height 27
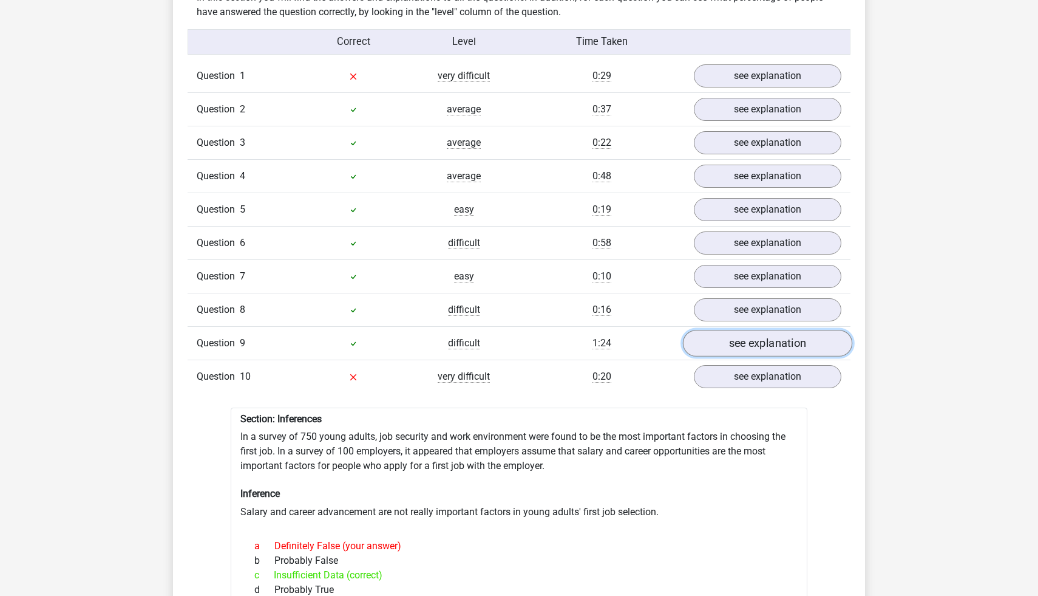
click at [735, 341] on link "see explanation" at bounding box center [767, 343] width 169 height 27
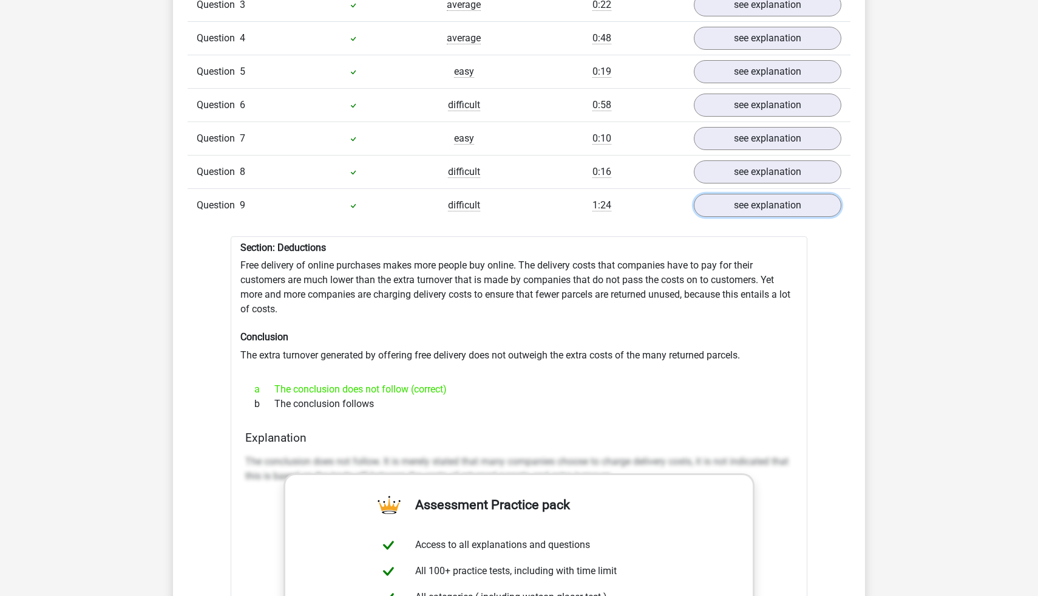
scroll to position [1103, 0]
click at [783, 198] on link "see explanation" at bounding box center [767, 203] width 169 height 27
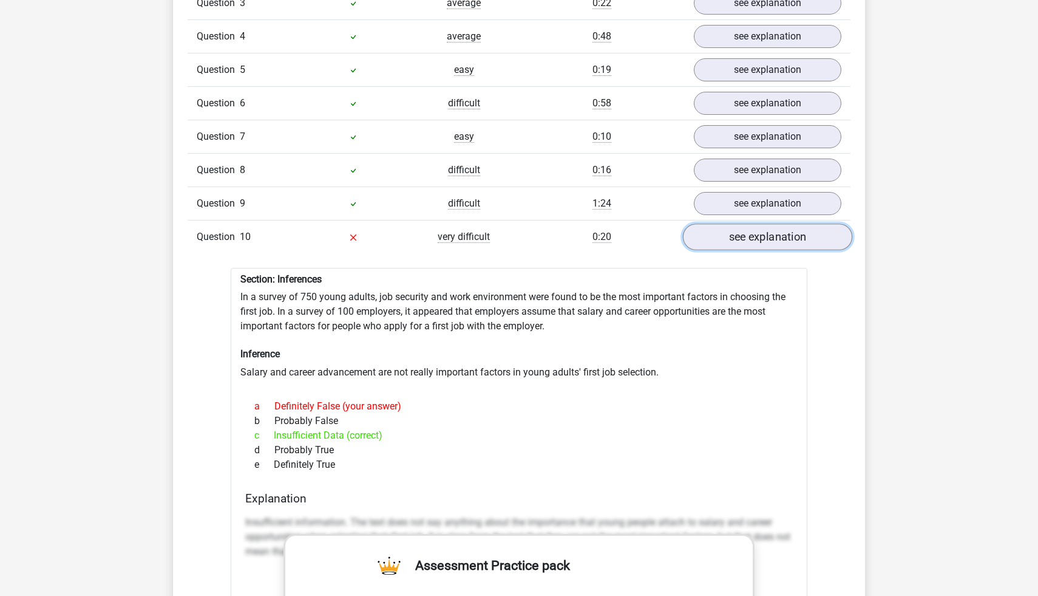
click at [776, 248] on link "see explanation" at bounding box center [767, 236] width 169 height 27
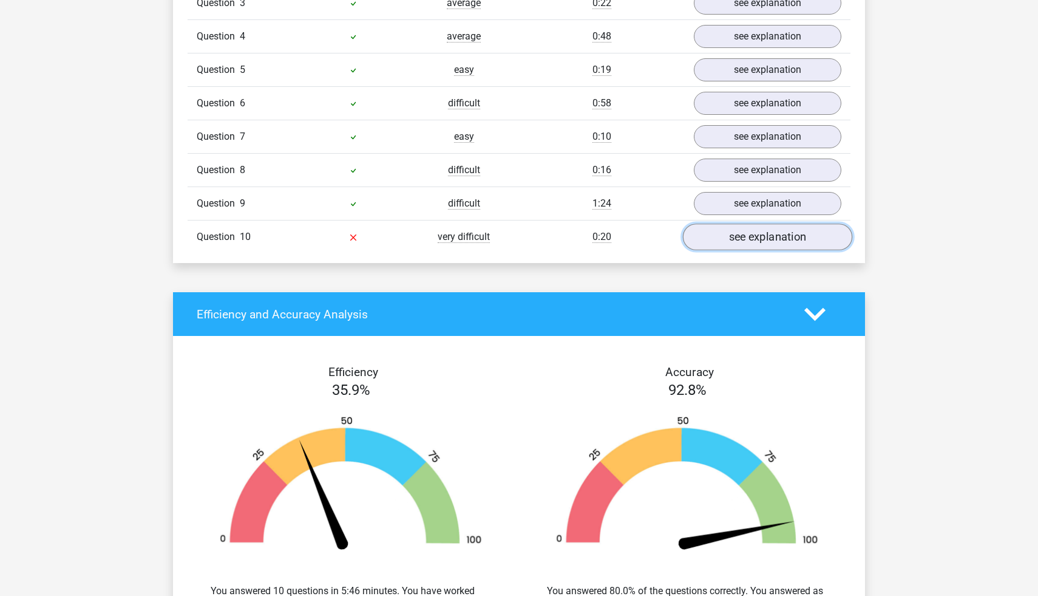
click at [777, 241] on link "see explanation" at bounding box center [767, 236] width 169 height 27
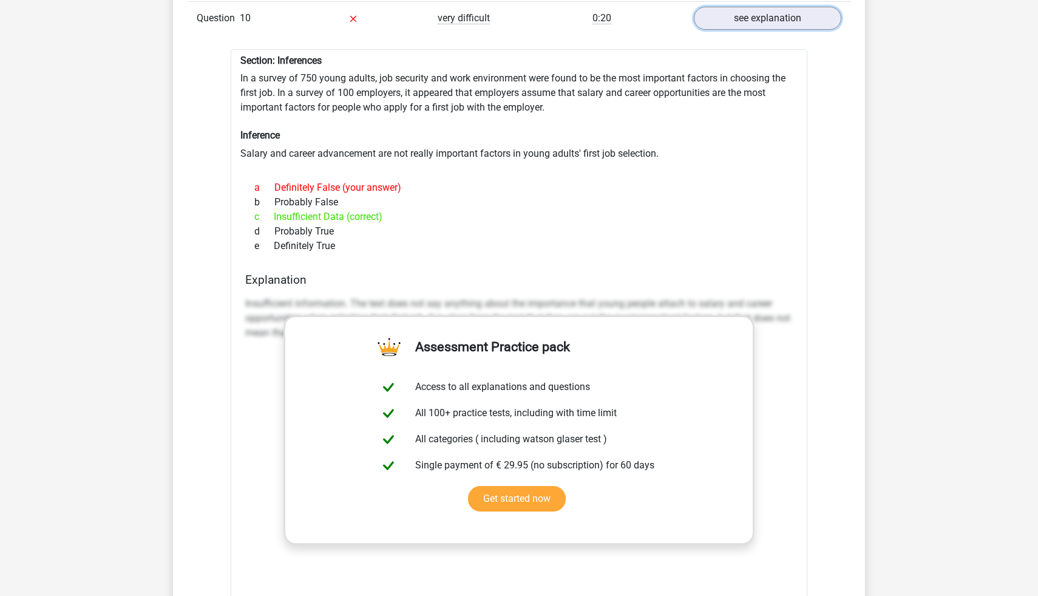
scroll to position [1000, 0]
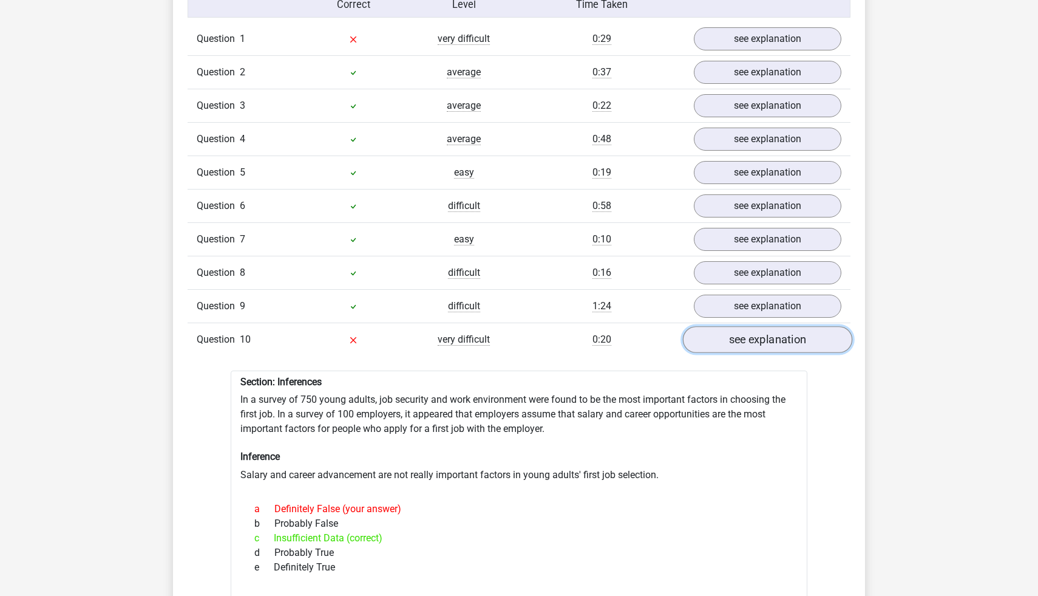
click at [749, 339] on link "see explanation" at bounding box center [767, 339] width 169 height 27
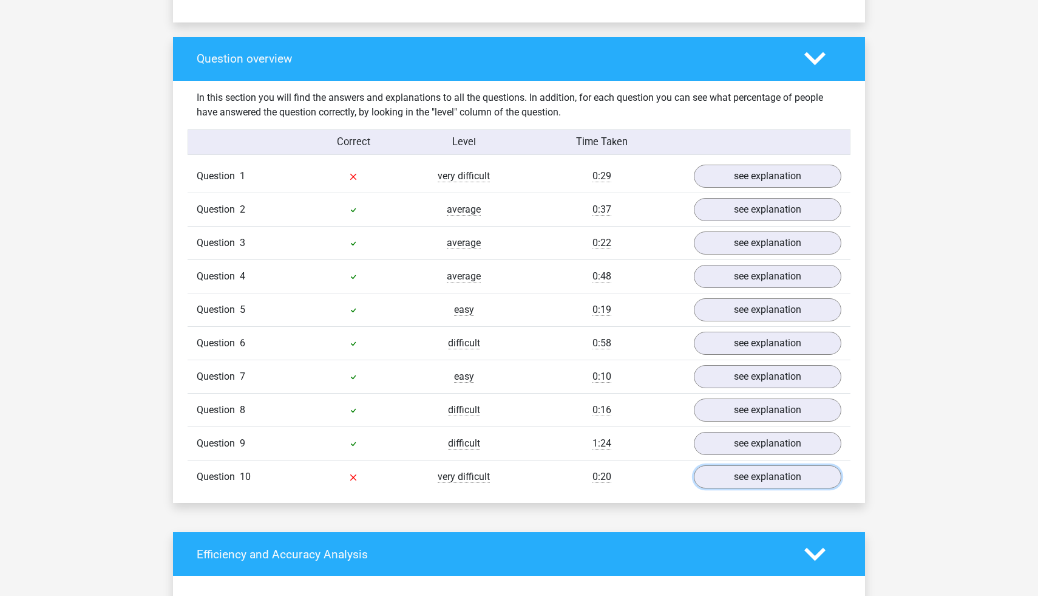
scroll to position [0, 0]
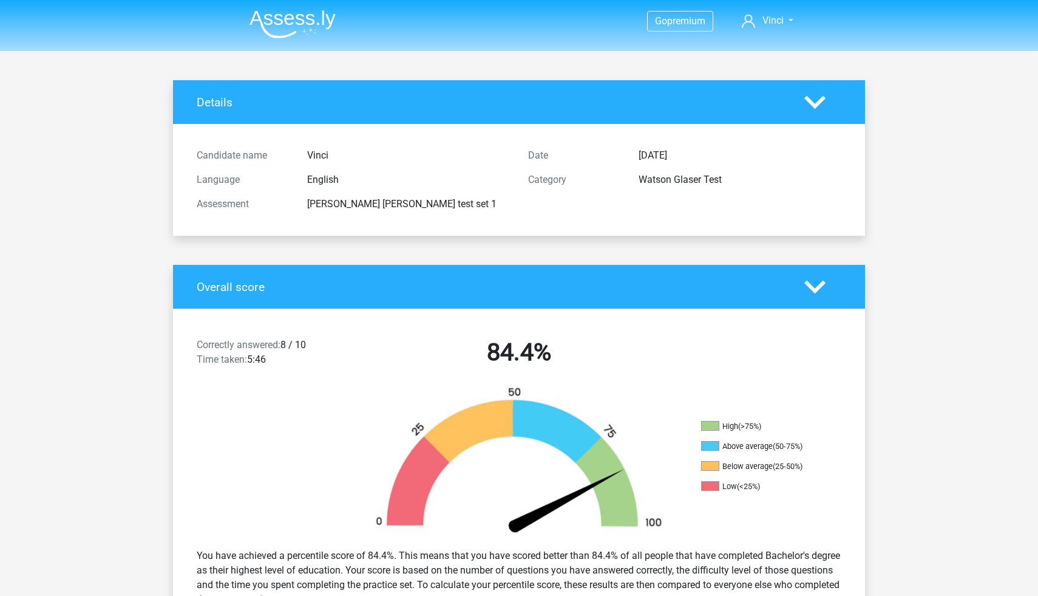
click at [806, 98] on polygon at bounding box center [814, 101] width 21 height 13
